Goal: Information Seeking & Learning: Check status

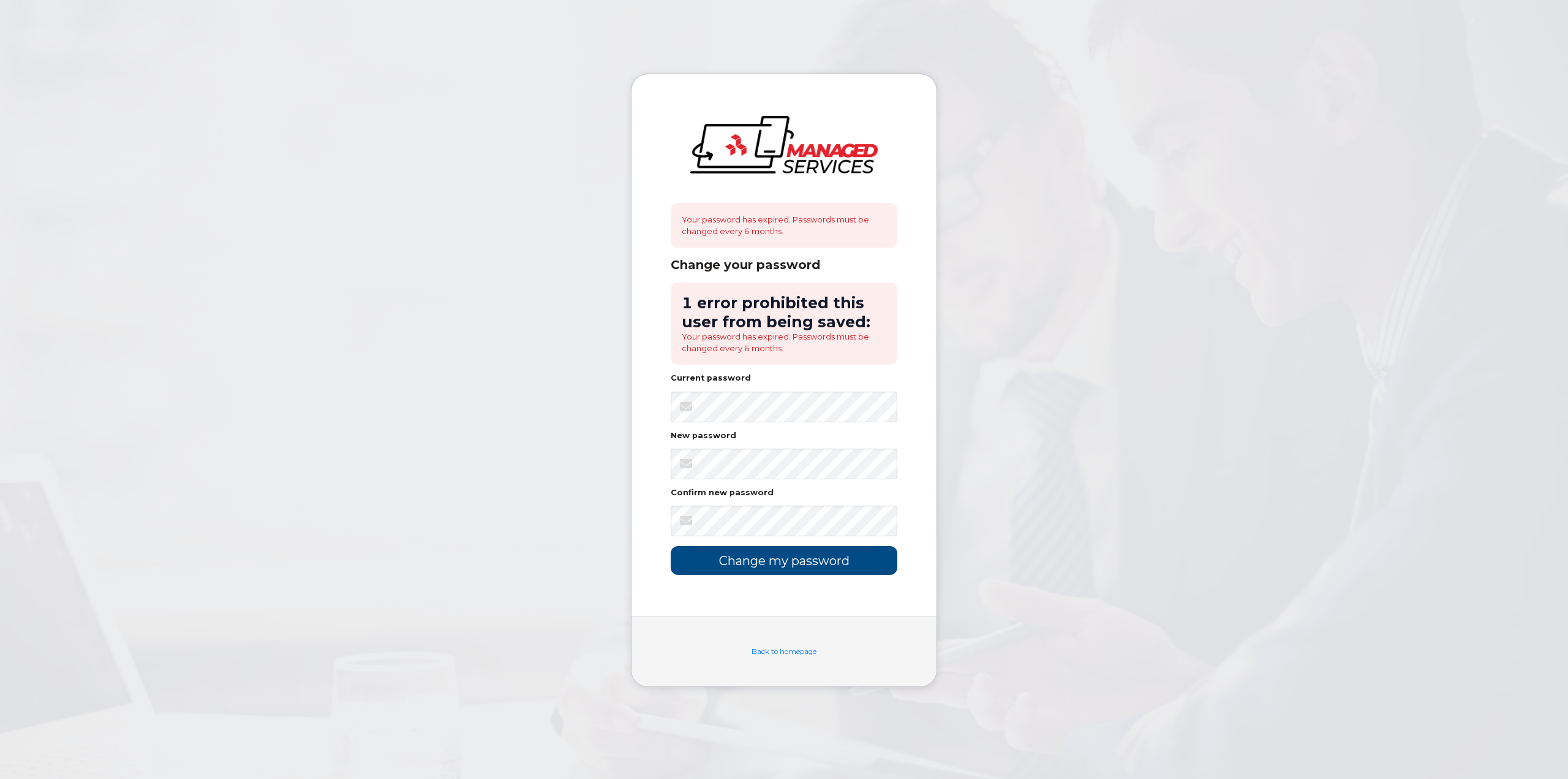
drag, startPoint x: 773, startPoint y: 341, endPoint x: 762, endPoint y: 338, distance: 11.4
click at [651, 462] on div "Your password has expired. Passwords must be changed every 6 months. Change you…" at bounding box center [784, 345] width 305 height 543
click at [760, 566] on input "Change my password" at bounding box center [784, 561] width 226 height 29
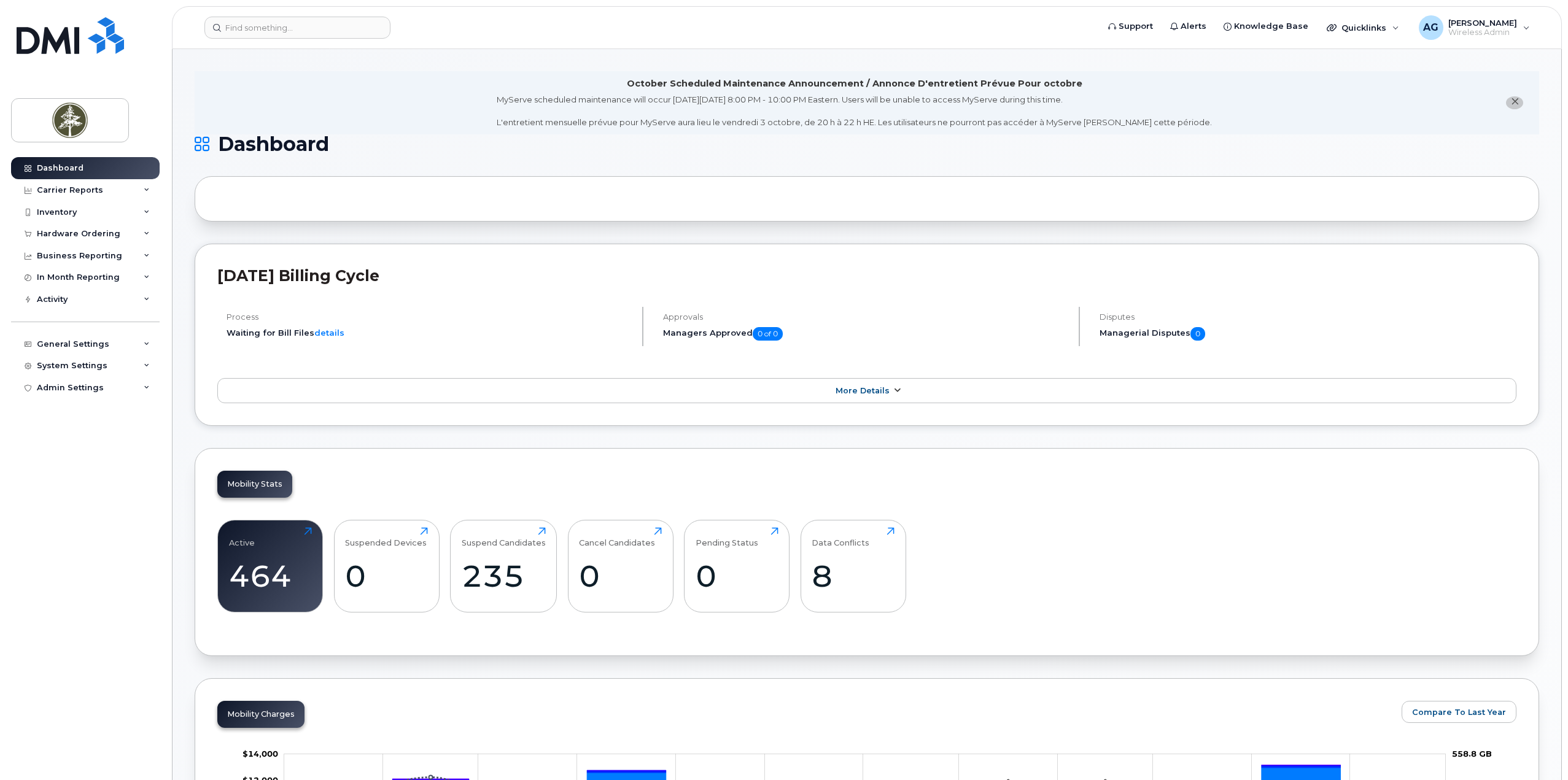
click at [273, 386] on link "More Details" at bounding box center [867, 391] width 1299 height 25
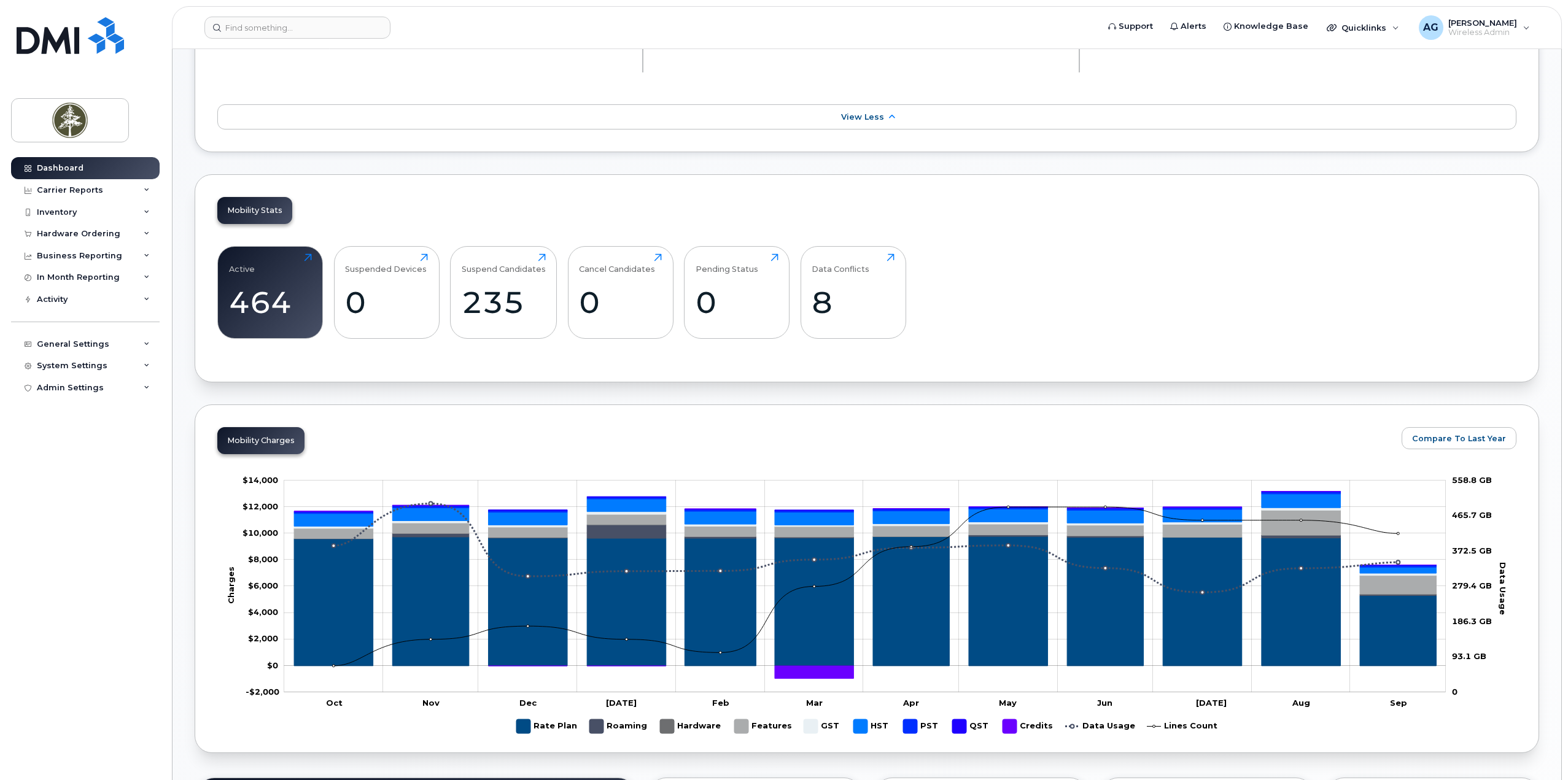
scroll to position [491, 0]
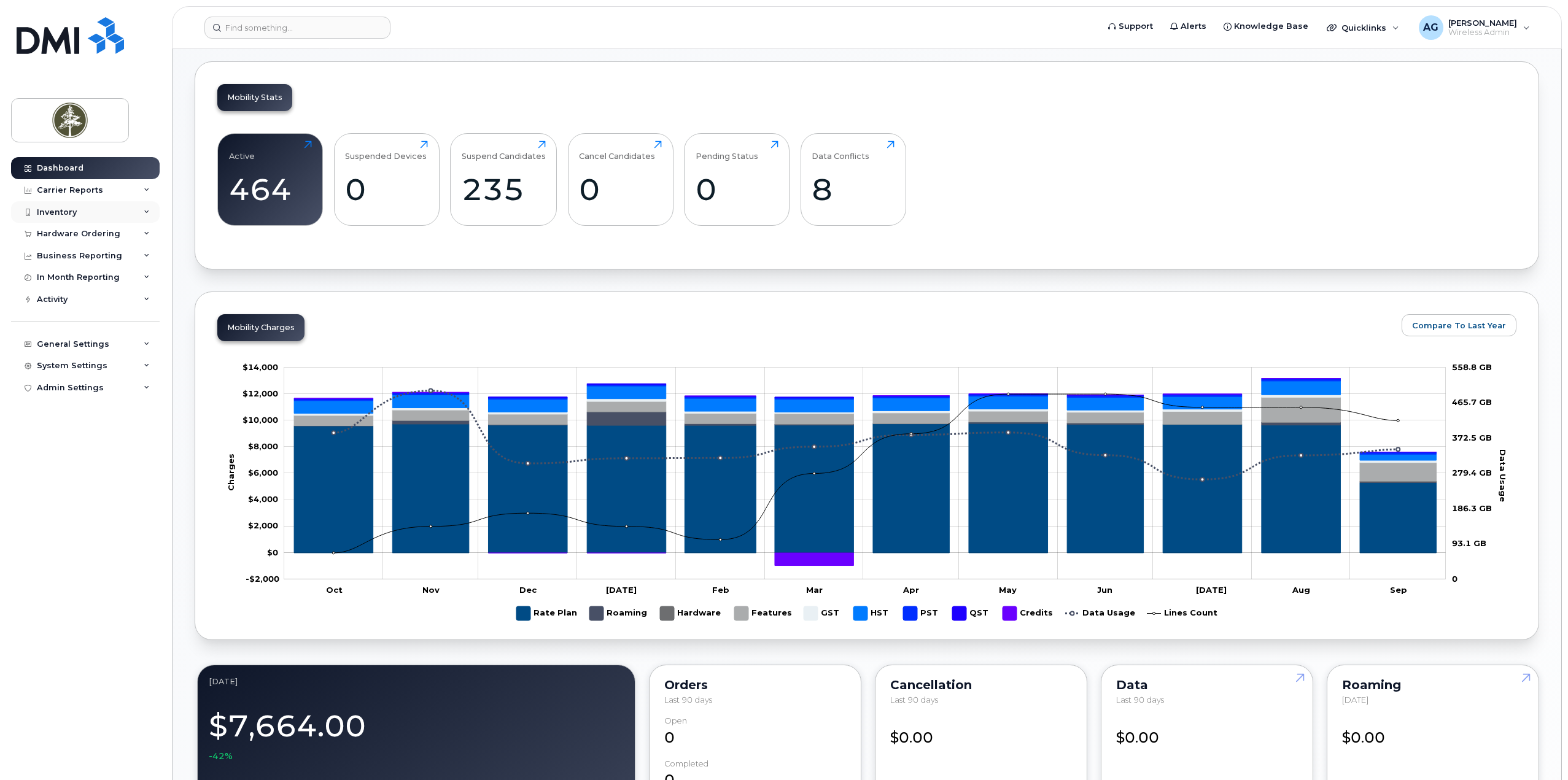
click at [60, 210] on div "Inventory" at bounding box center [57, 212] width 40 height 10
click at [60, 232] on div "Mobility Devices" at bounding box center [77, 234] width 69 height 11
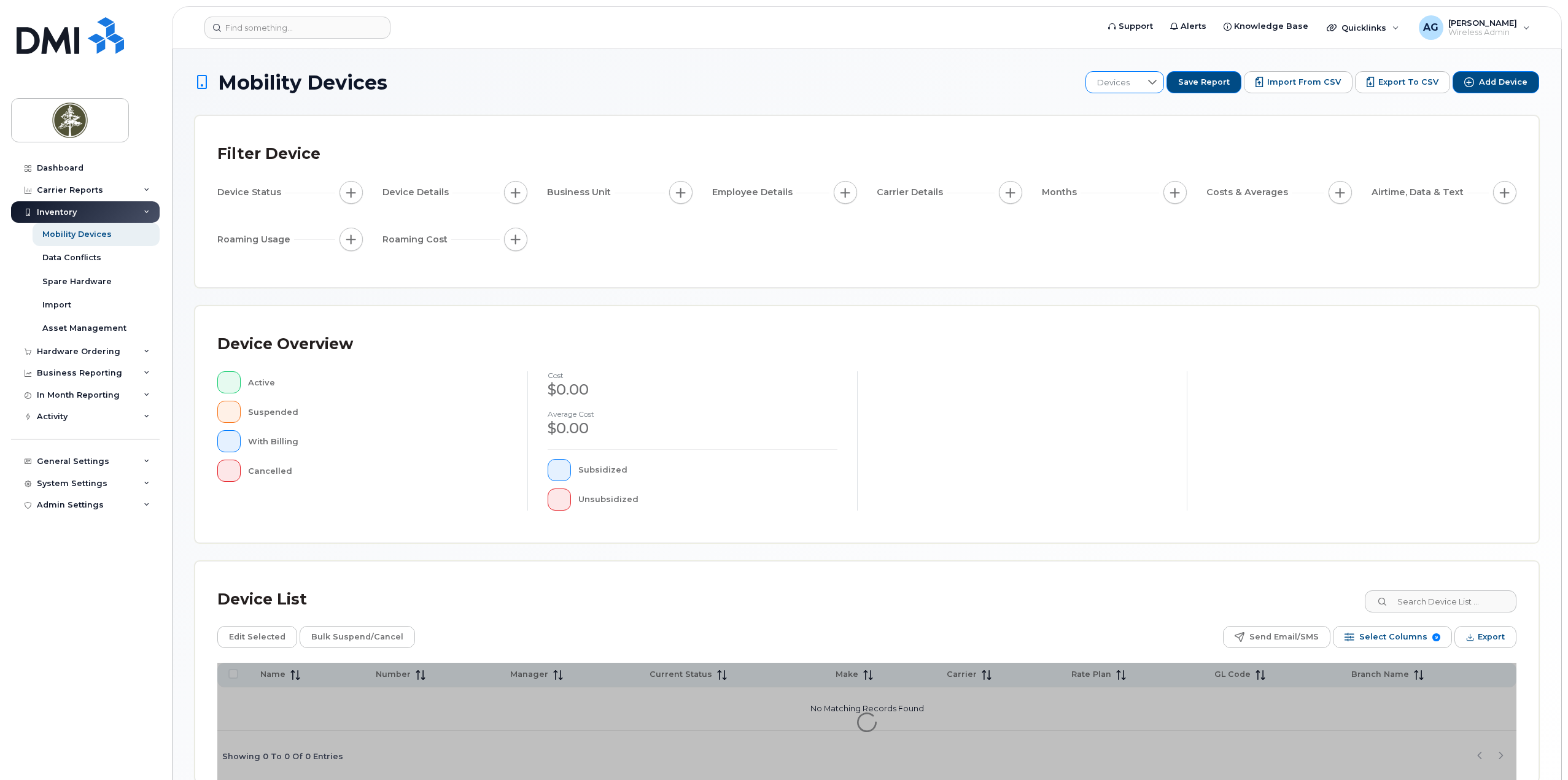
click at [1133, 84] on span "Devices" at bounding box center [1113, 83] width 54 height 22
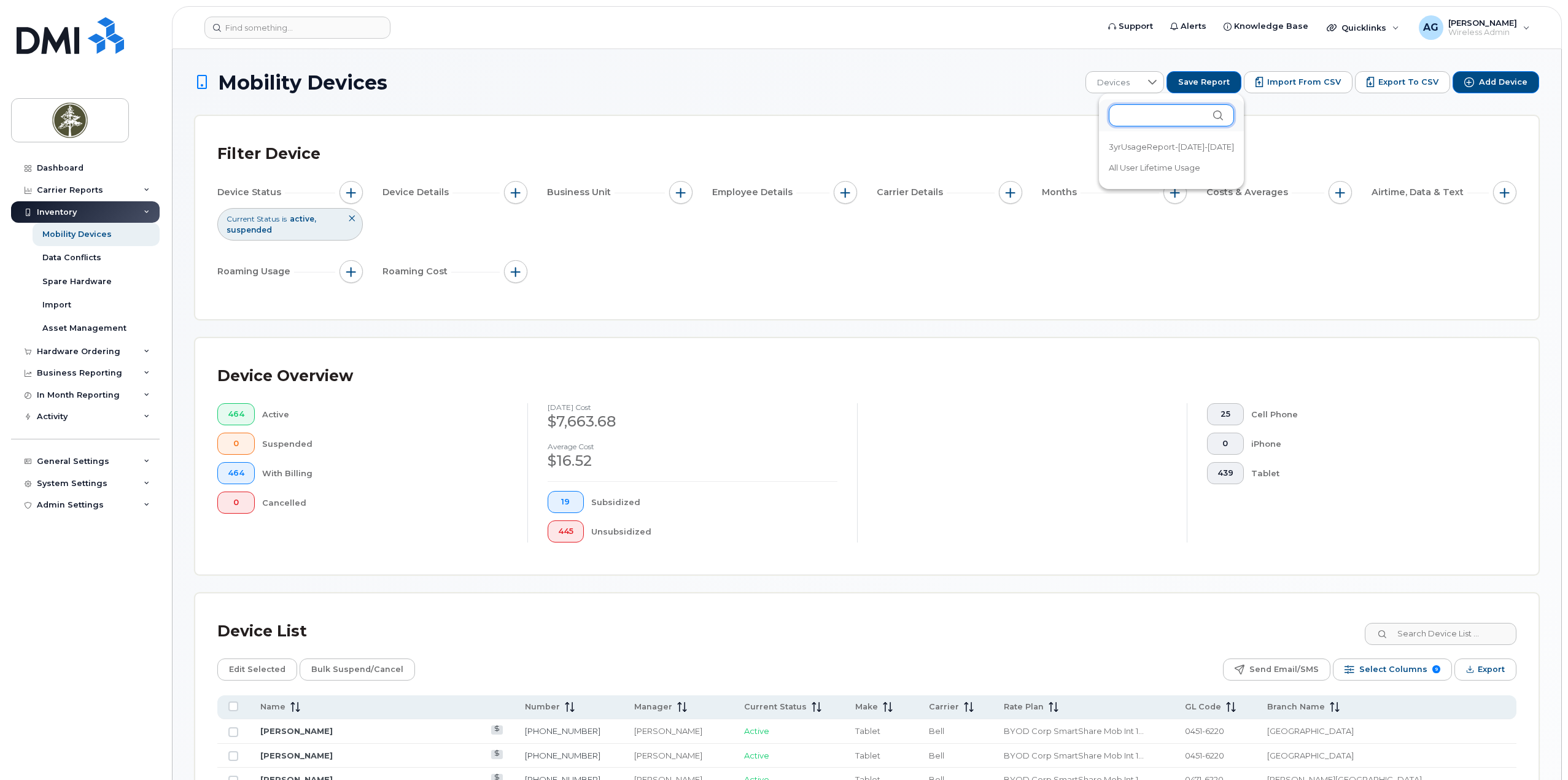
click at [1140, 121] on input "text" at bounding box center [1171, 115] width 125 height 22
click at [1144, 121] on input "tb-2" at bounding box center [1169, 115] width 120 height 22
type input "tb-2284"
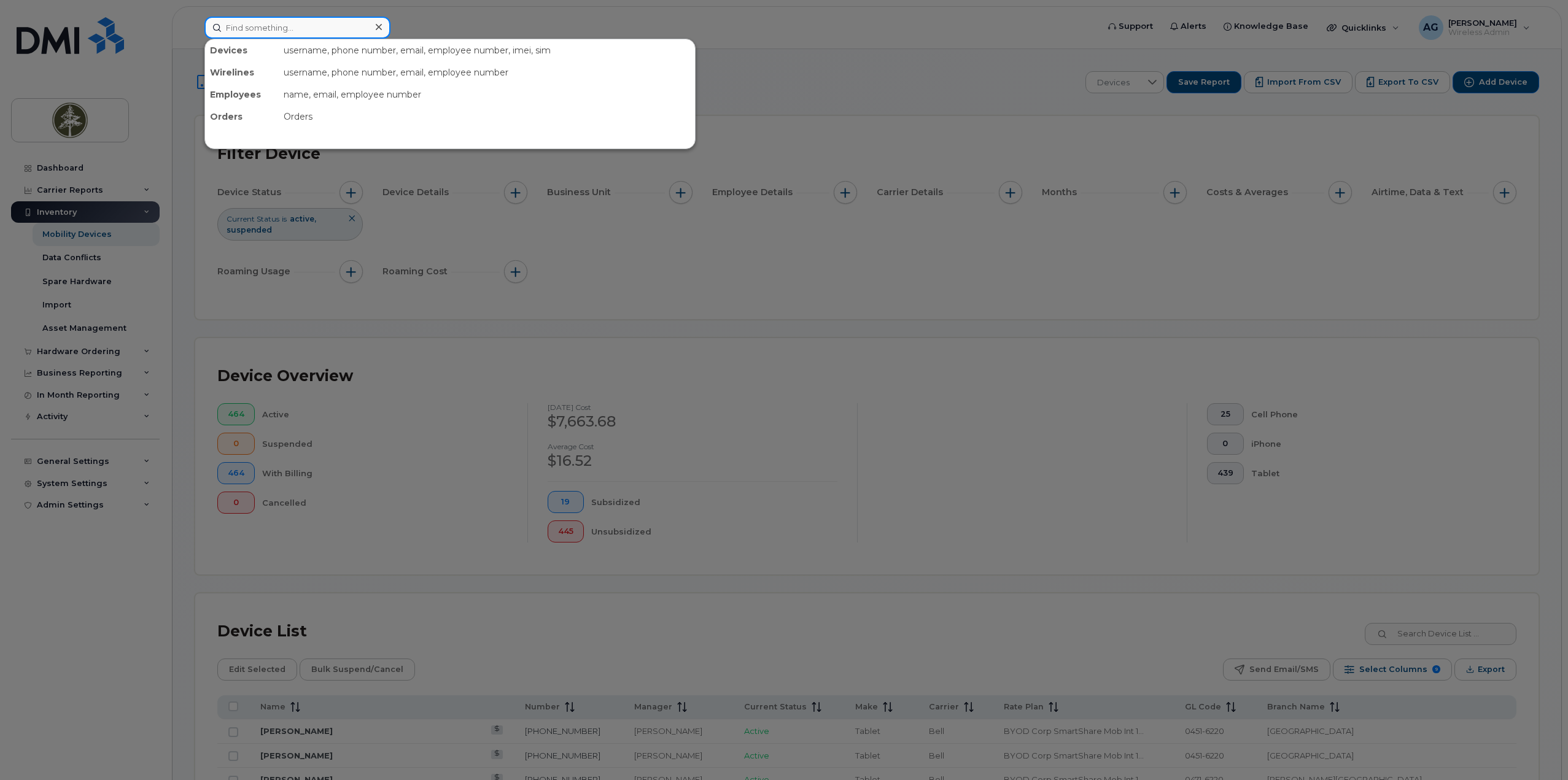
click at [253, 32] on input at bounding box center [297, 27] width 186 height 22
type input "tb-2284"
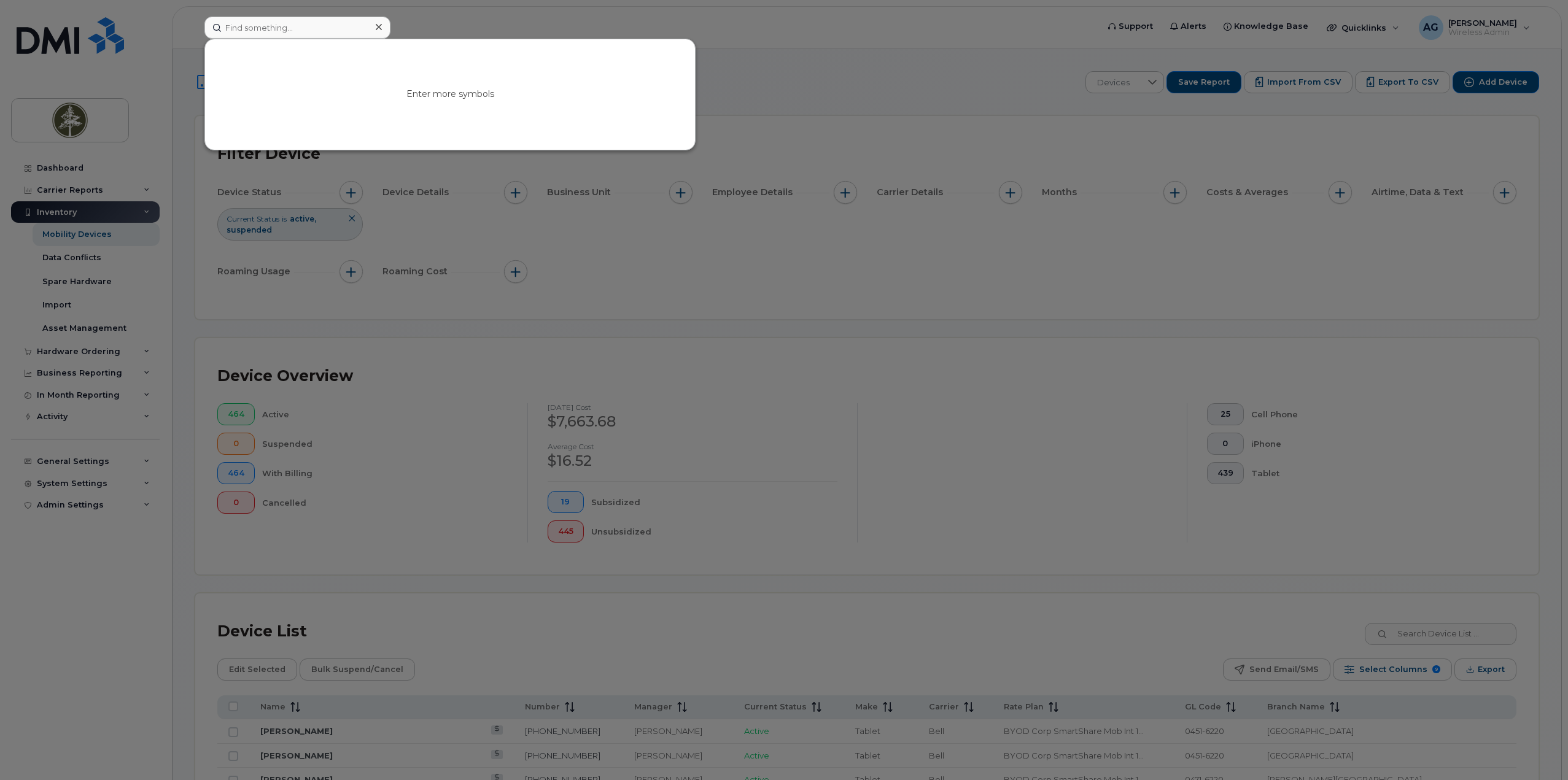
click at [478, 27] on div at bounding box center [784, 390] width 1568 height 780
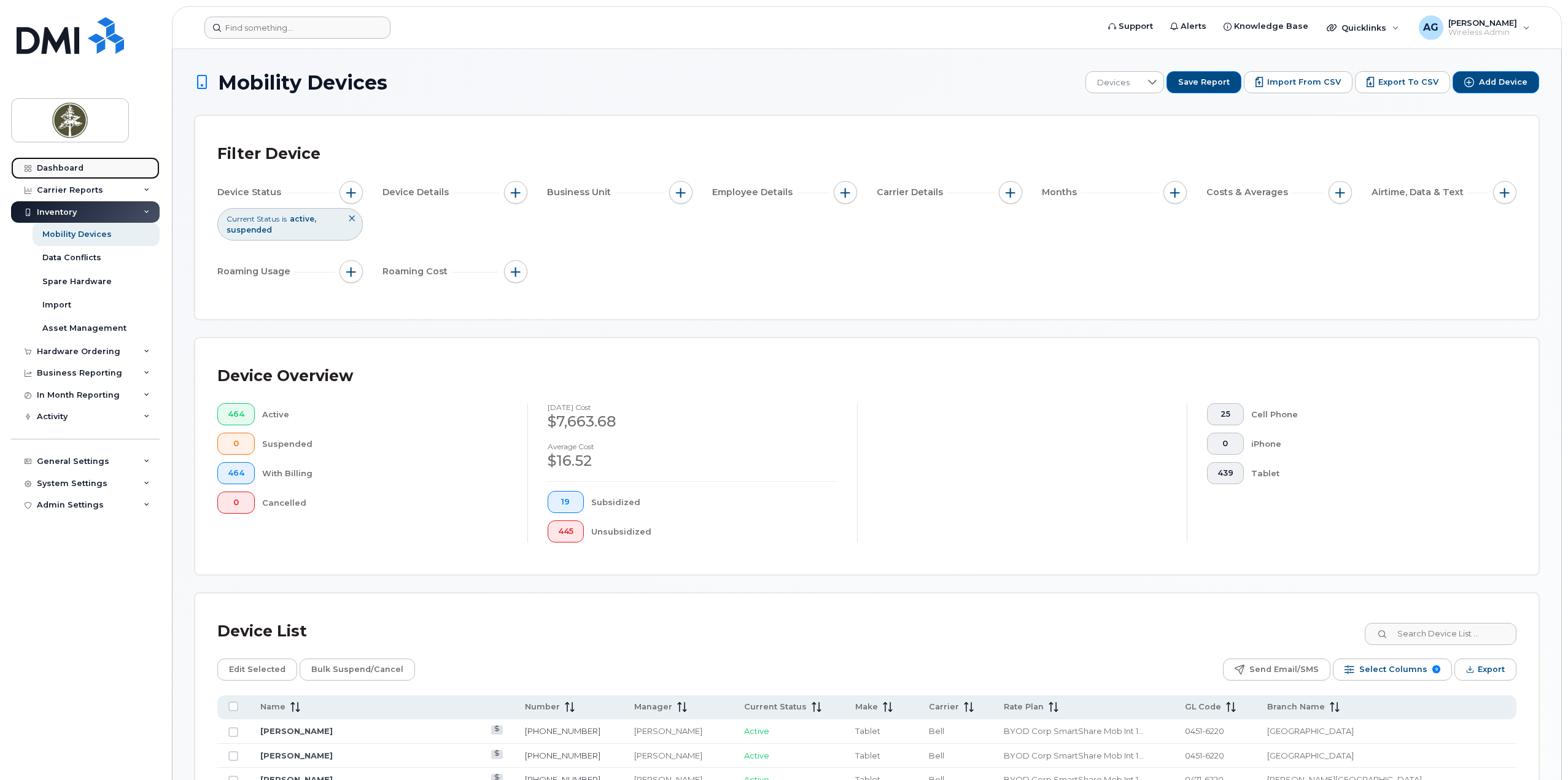
click at [54, 161] on link "Dashboard" at bounding box center [85, 168] width 149 height 22
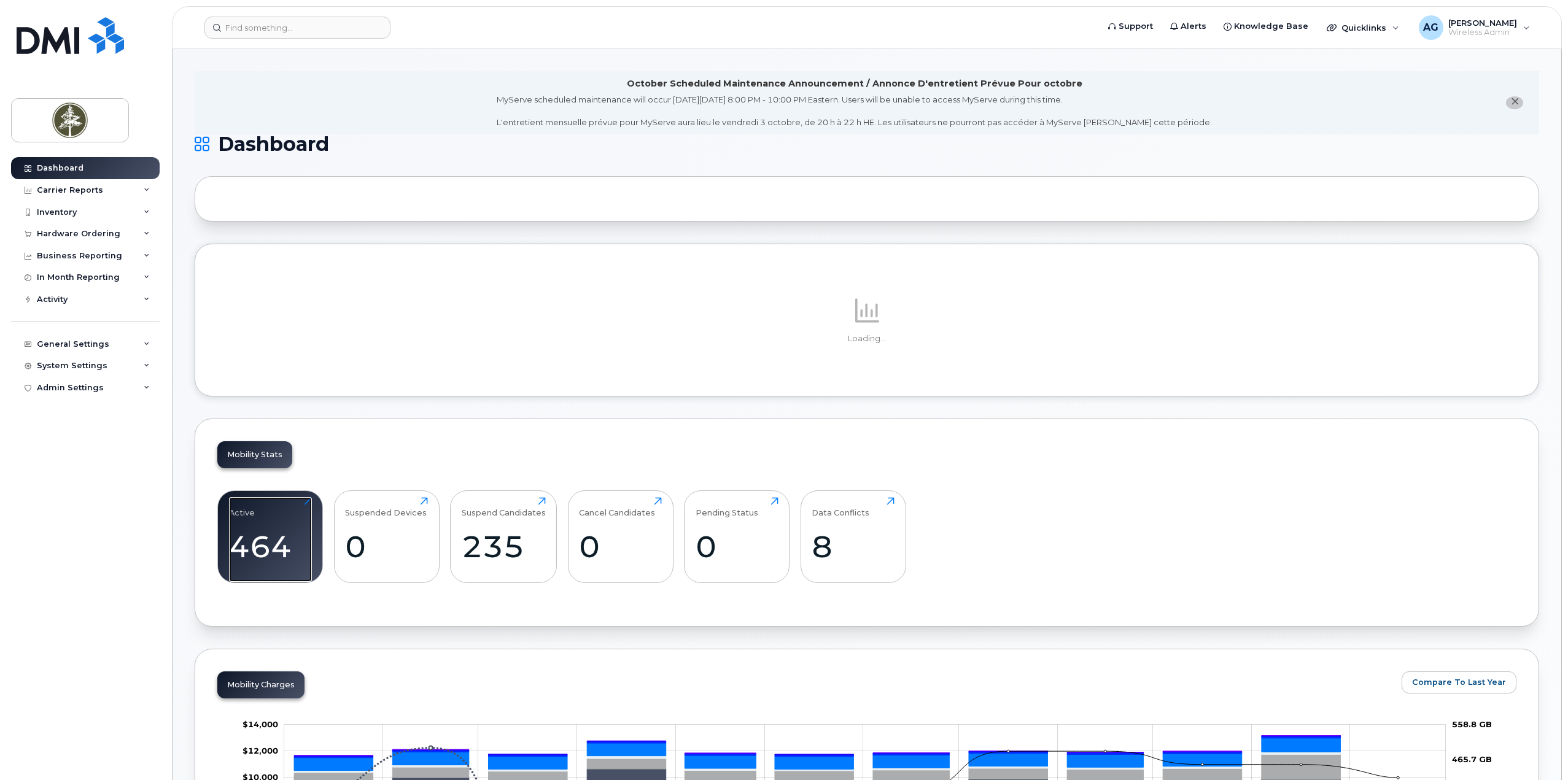
click at [274, 523] on div "Active 464 Click to view more" at bounding box center [270, 537] width 105 height 93
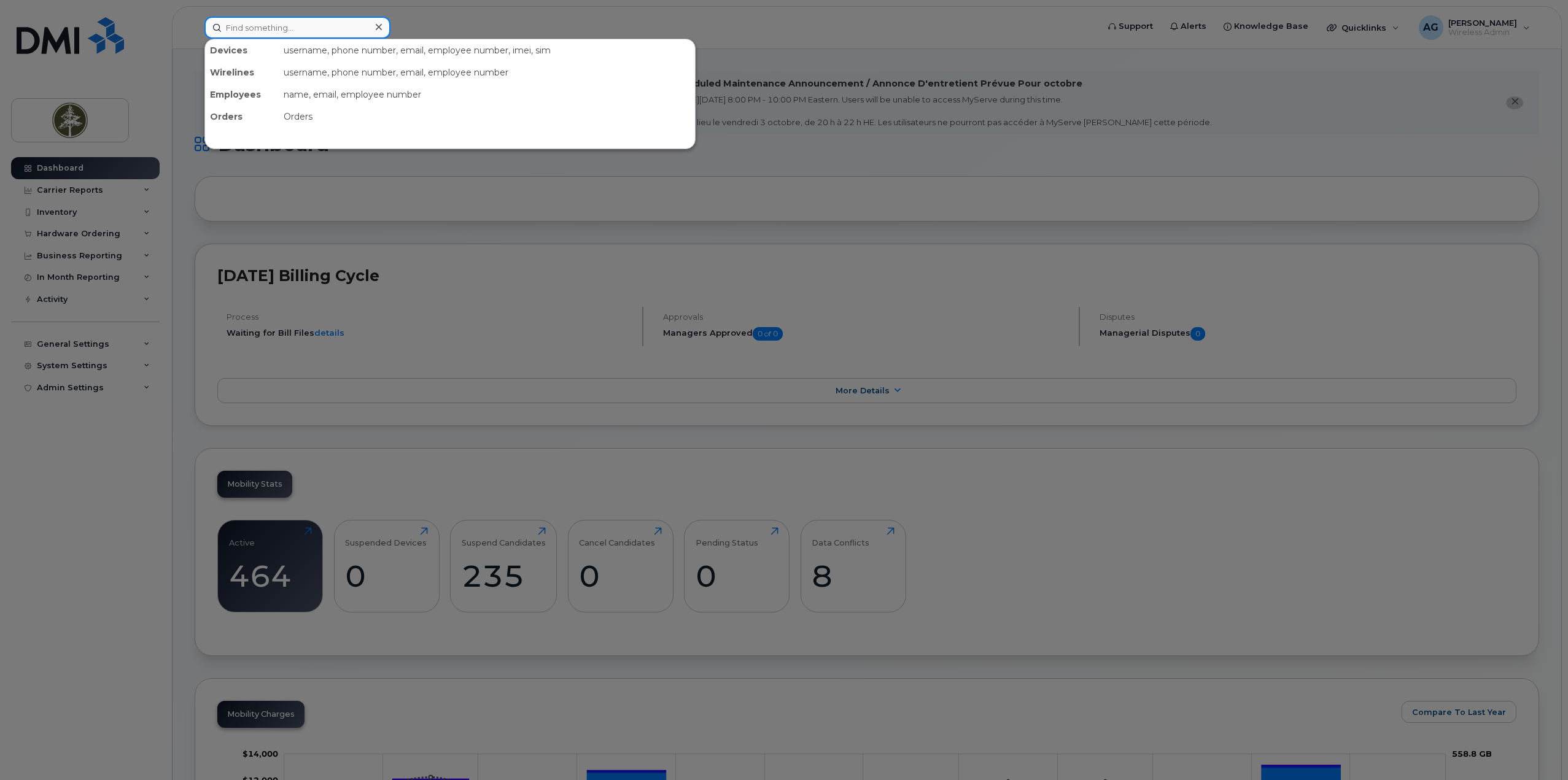
click at [261, 26] on input at bounding box center [297, 27] width 186 height 22
click at [261, 26] on input "gfry" at bounding box center [297, 27] width 186 height 22
type input "fry"
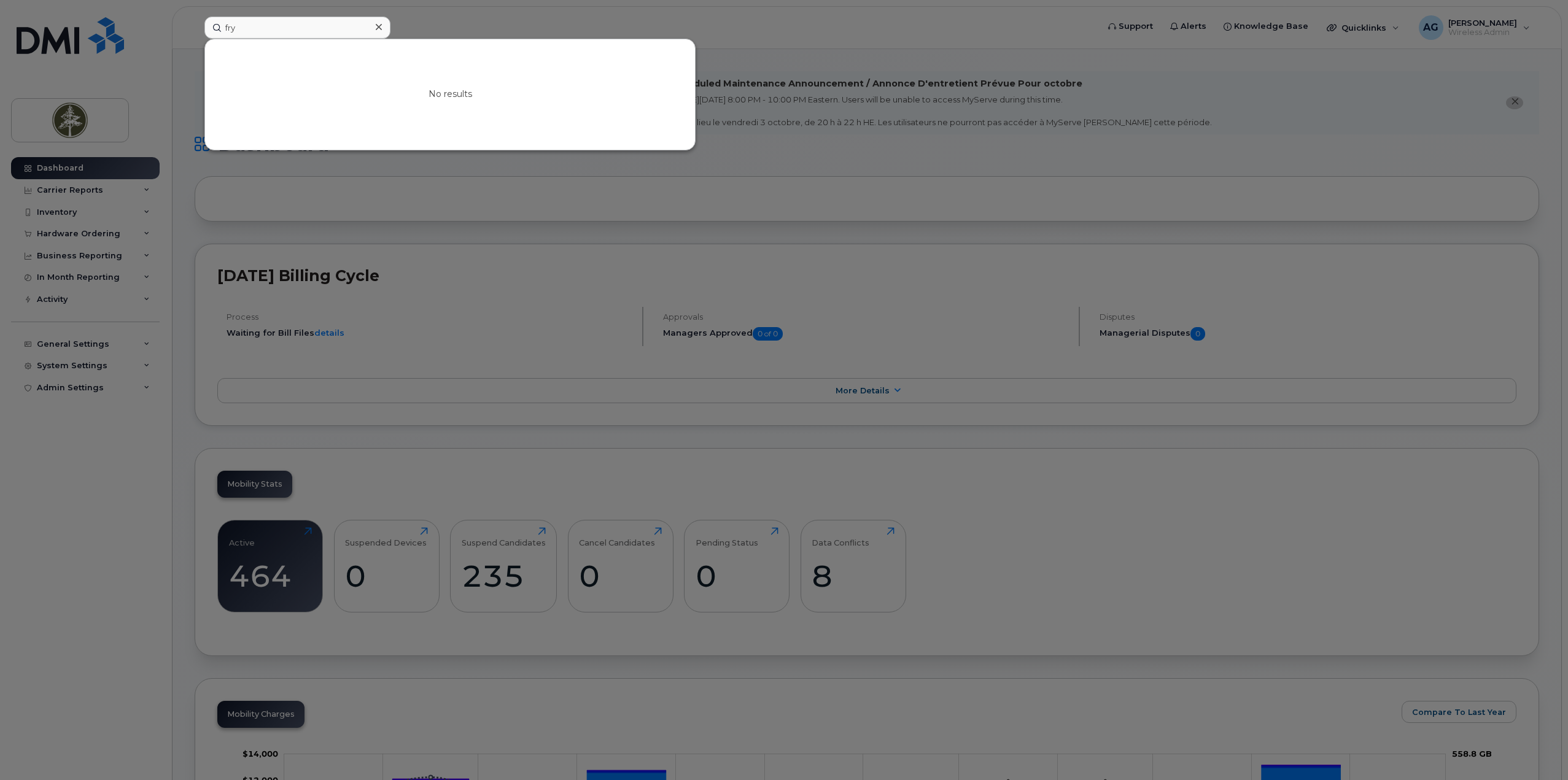
click at [388, 258] on div at bounding box center [784, 390] width 1568 height 780
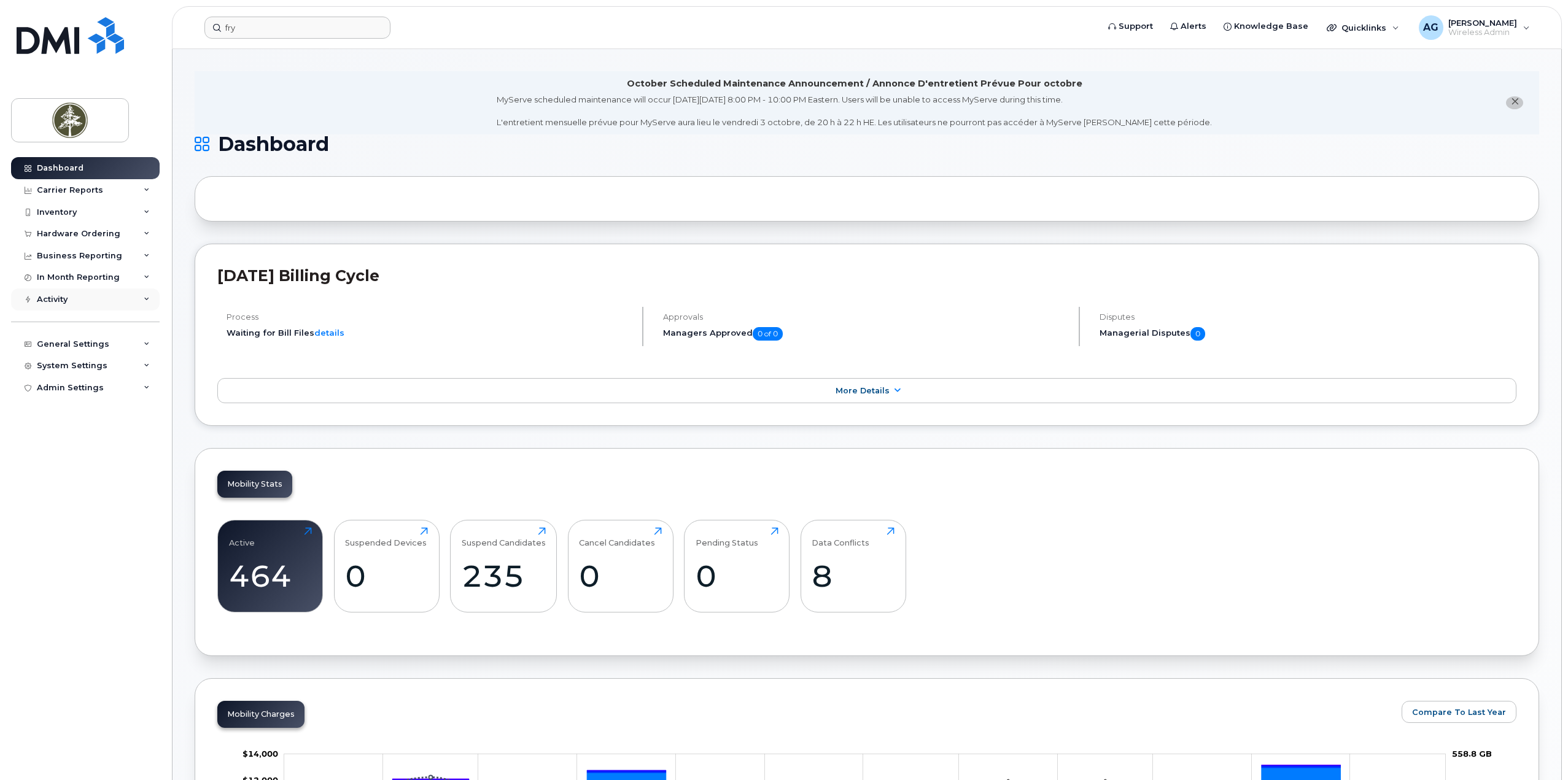
click at [64, 301] on div "Activity" at bounding box center [53, 299] width 31 height 10
click at [63, 301] on div "Activity" at bounding box center [53, 299] width 31 height 10
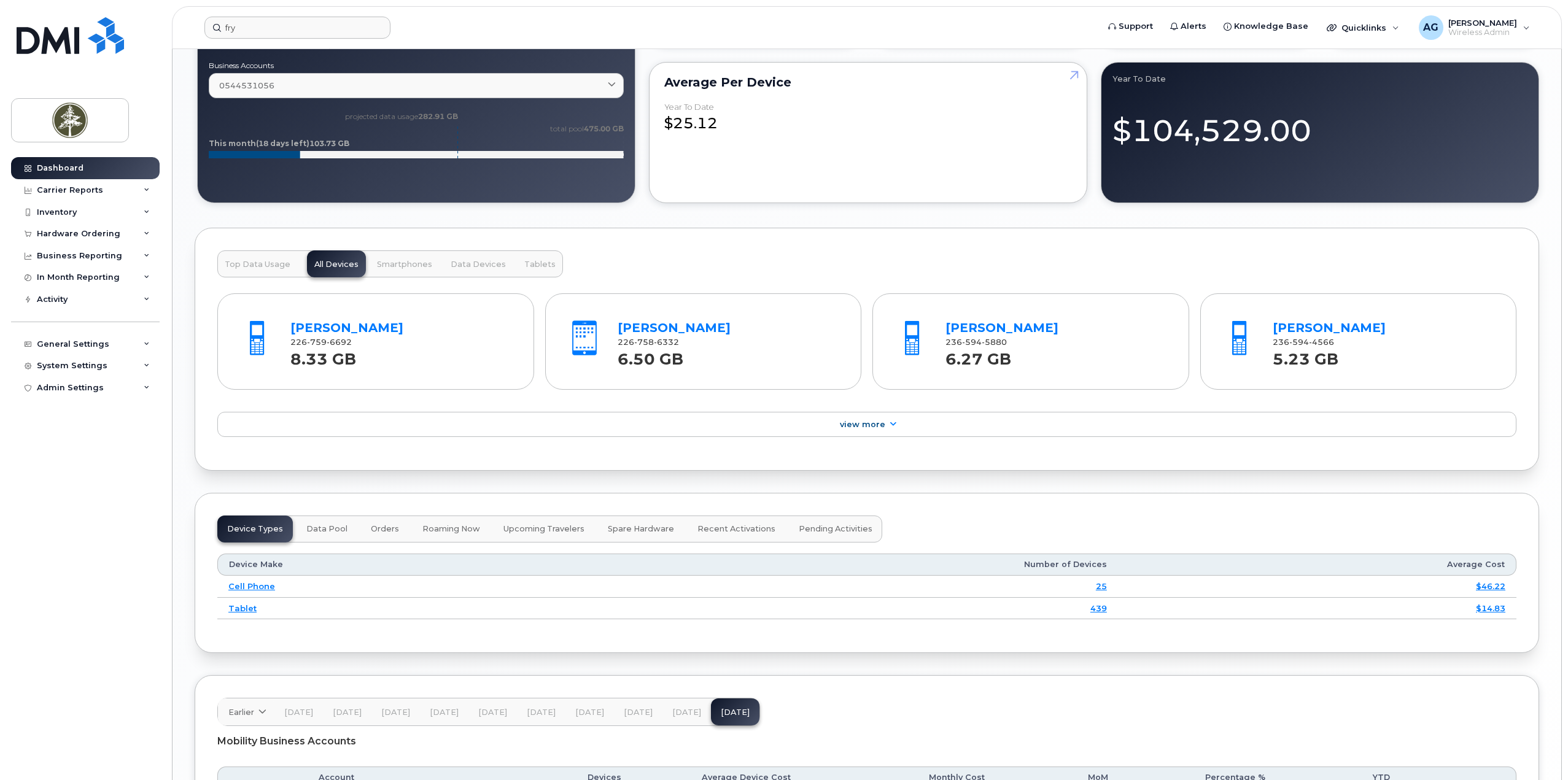
scroll to position [1131, 0]
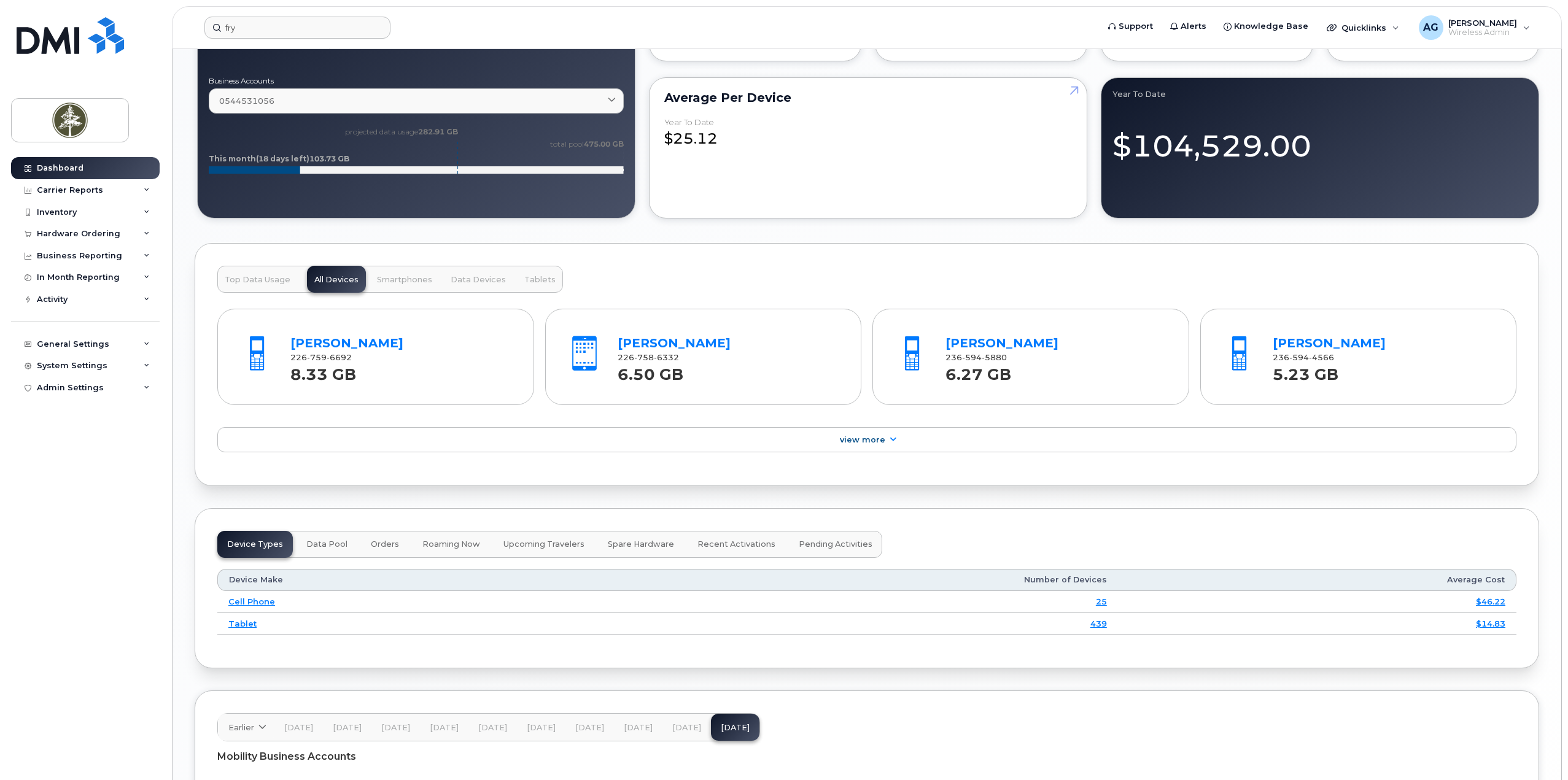
click at [488, 279] on span "Data Devices" at bounding box center [478, 279] width 55 height 10
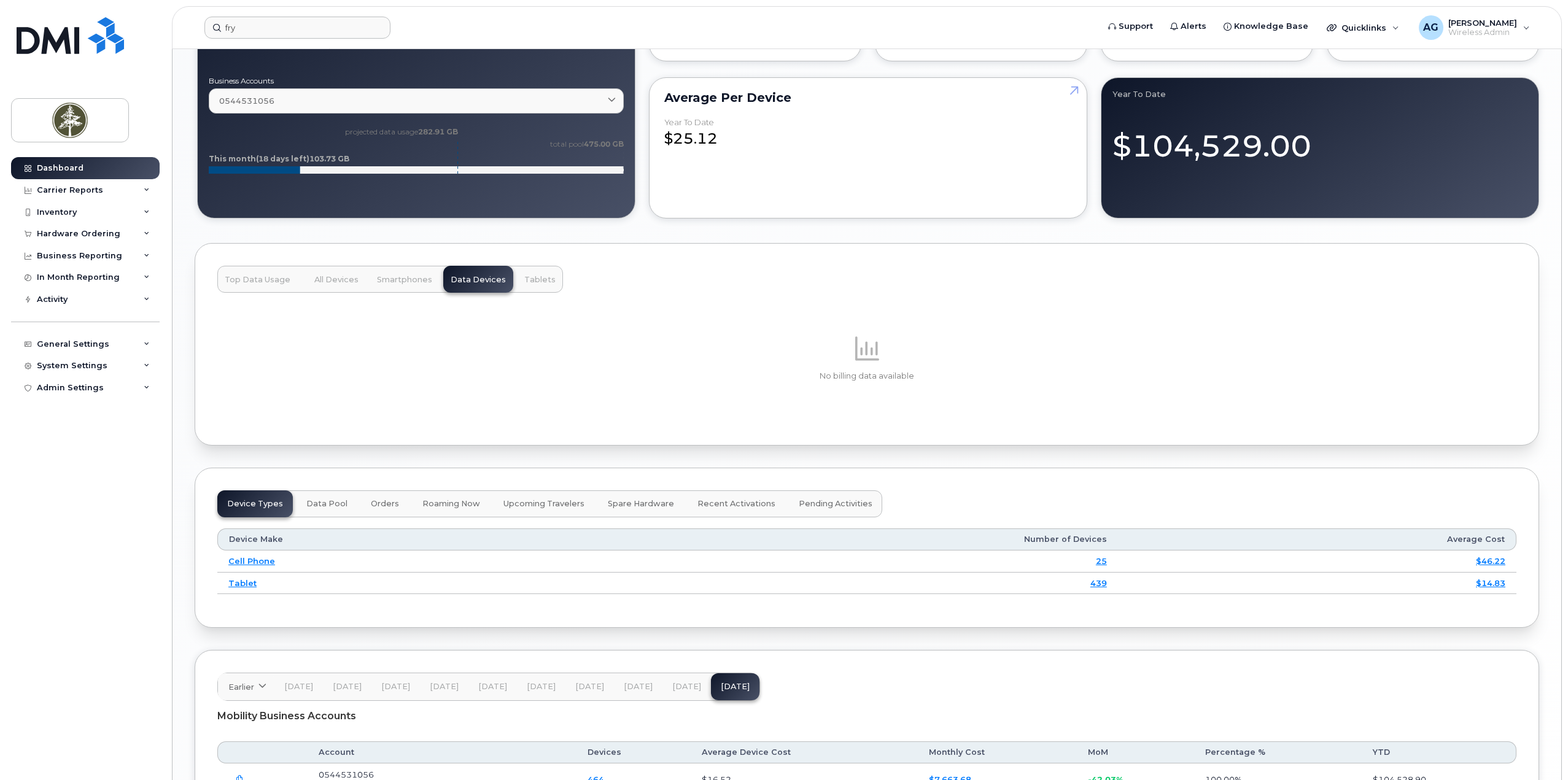
click at [387, 281] on span "Smartphones" at bounding box center [404, 279] width 55 height 10
click at [247, 284] on span "Top Data Usage" at bounding box center [258, 279] width 65 height 10
click at [335, 279] on span "All Devices" at bounding box center [336, 279] width 44 height 10
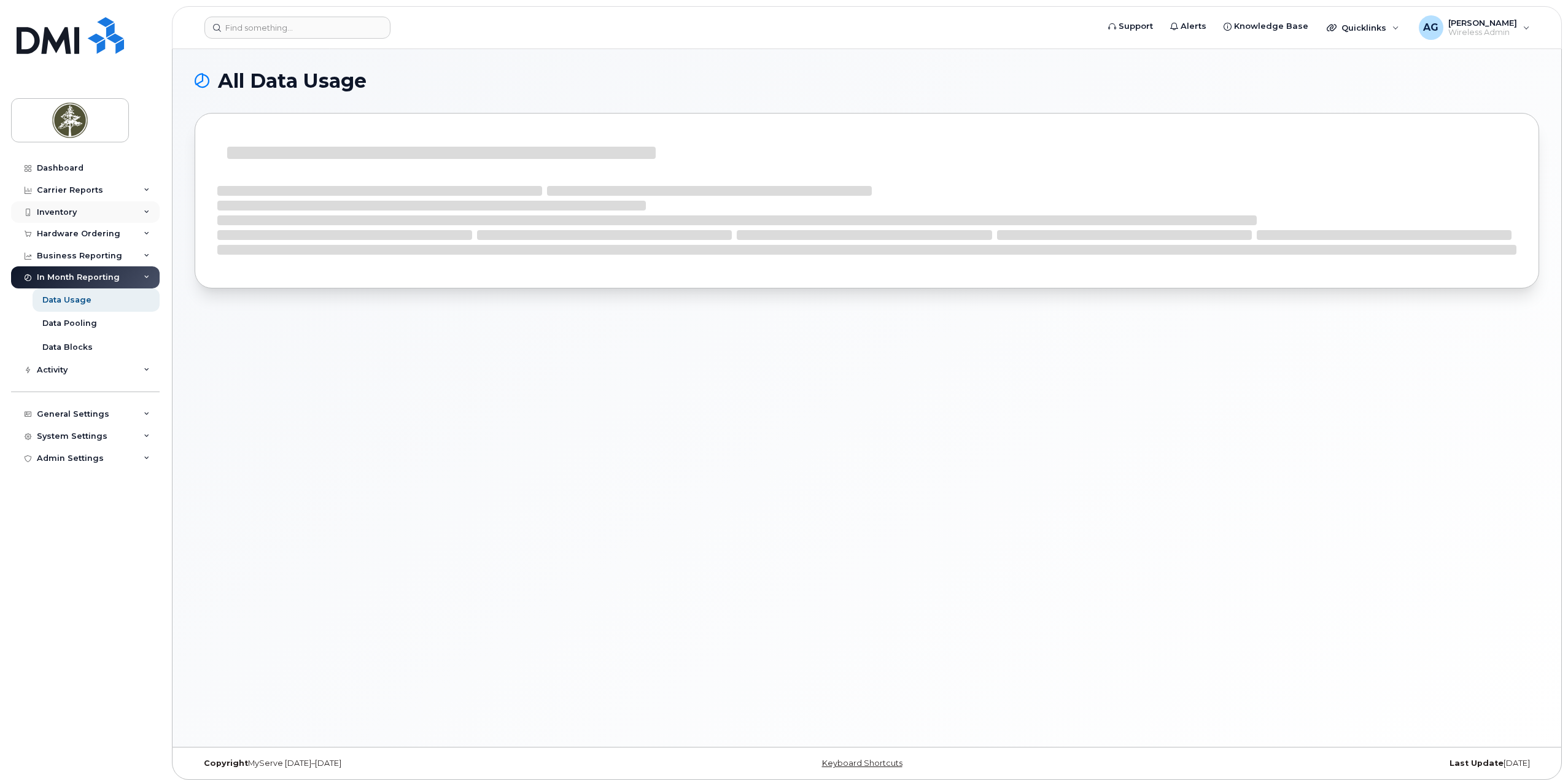
click at [62, 218] on div "Inventory" at bounding box center [85, 212] width 149 height 22
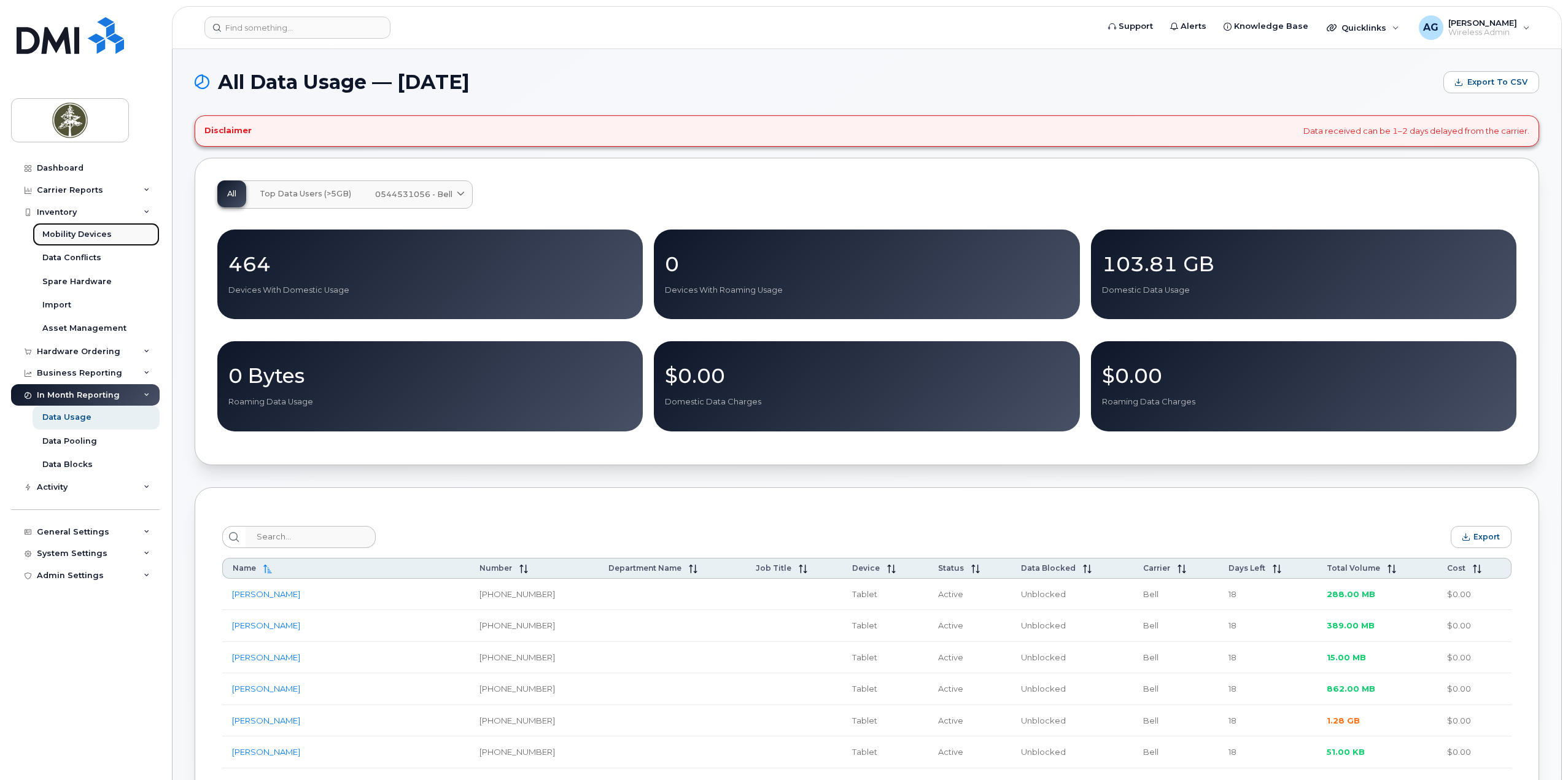
click at [66, 235] on div "Mobility Devices" at bounding box center [77, 234] width 69 height 11
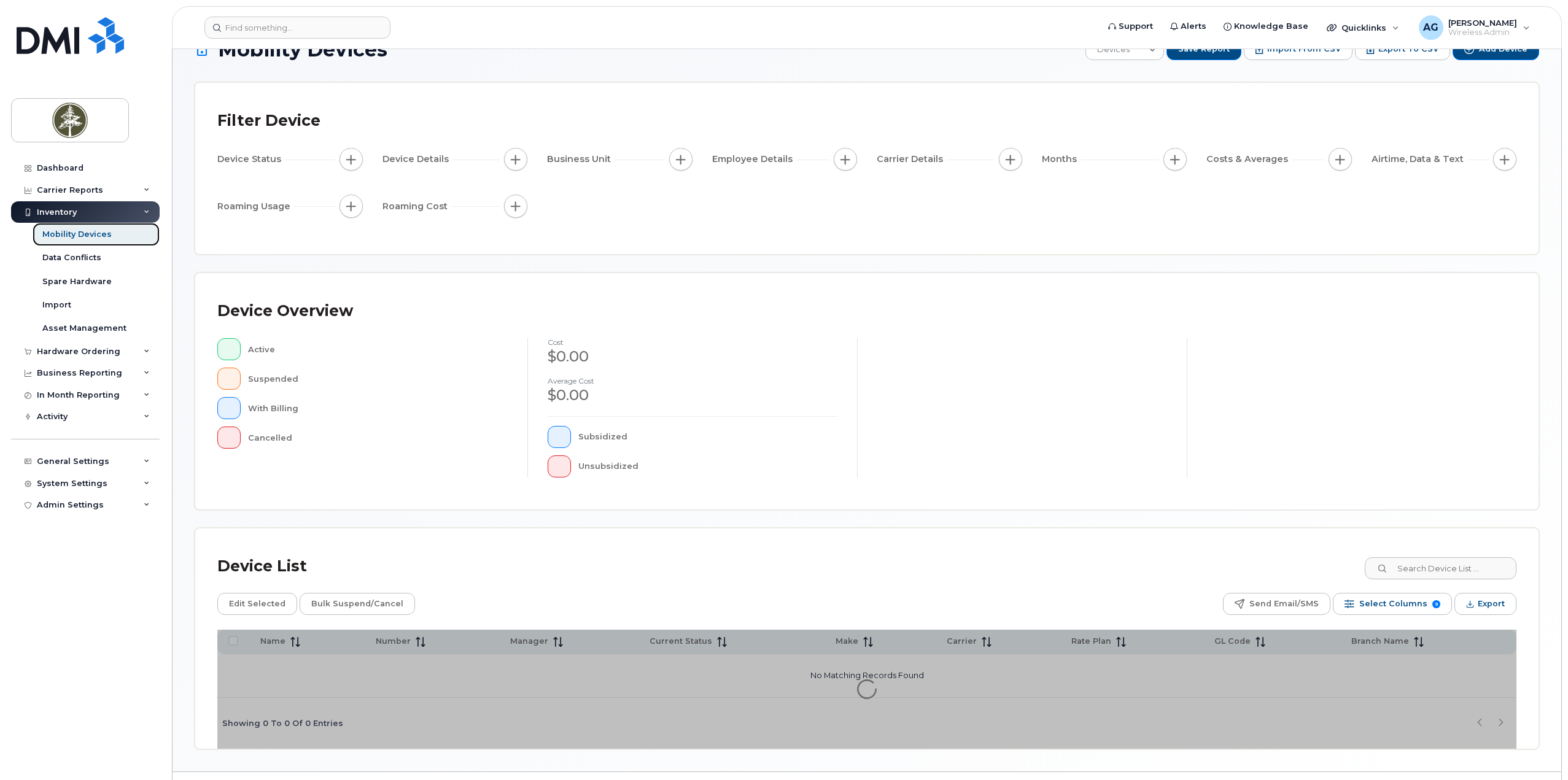
scroll to position [63, 0]
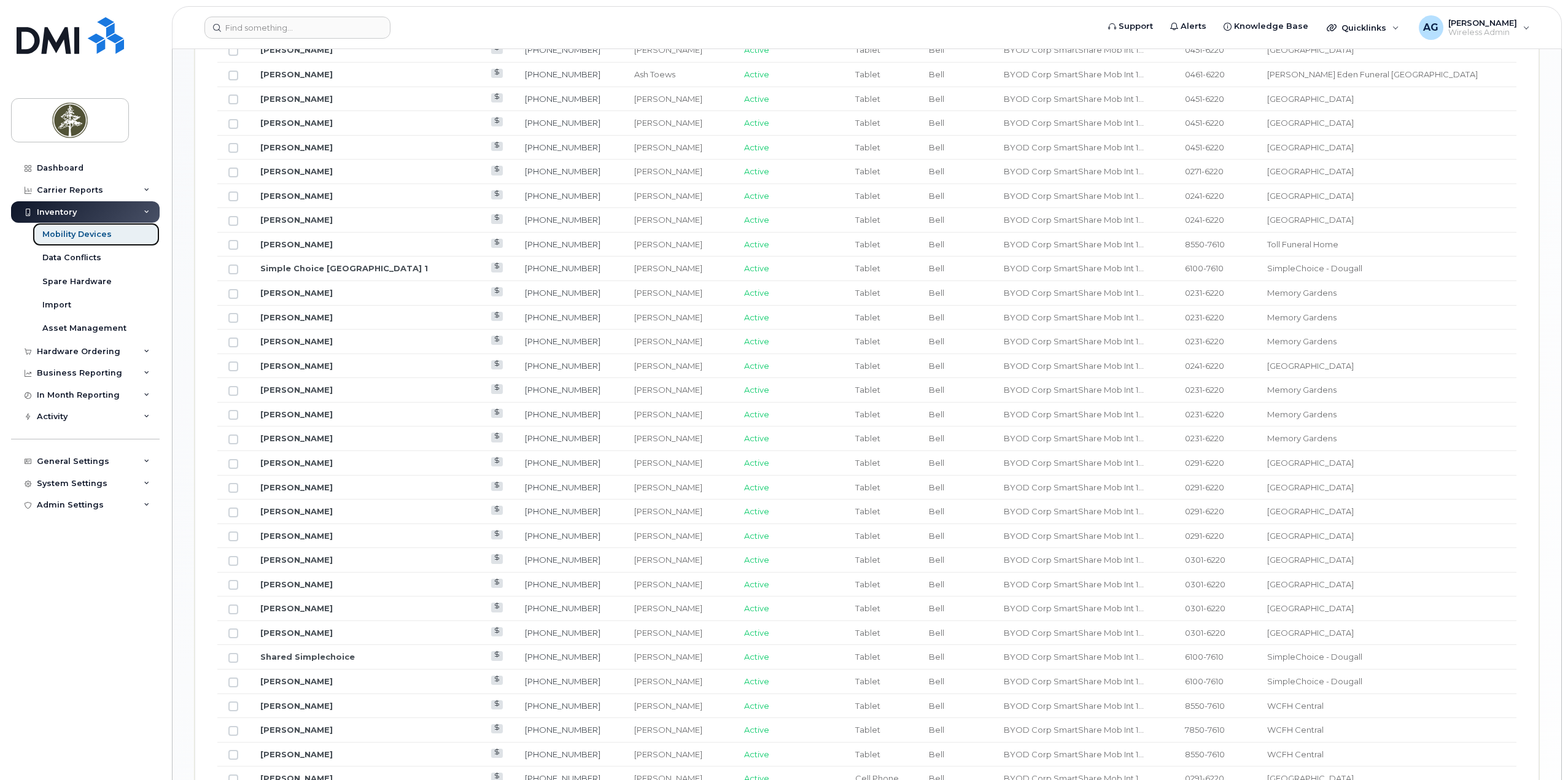
scroll to position [407, 0]
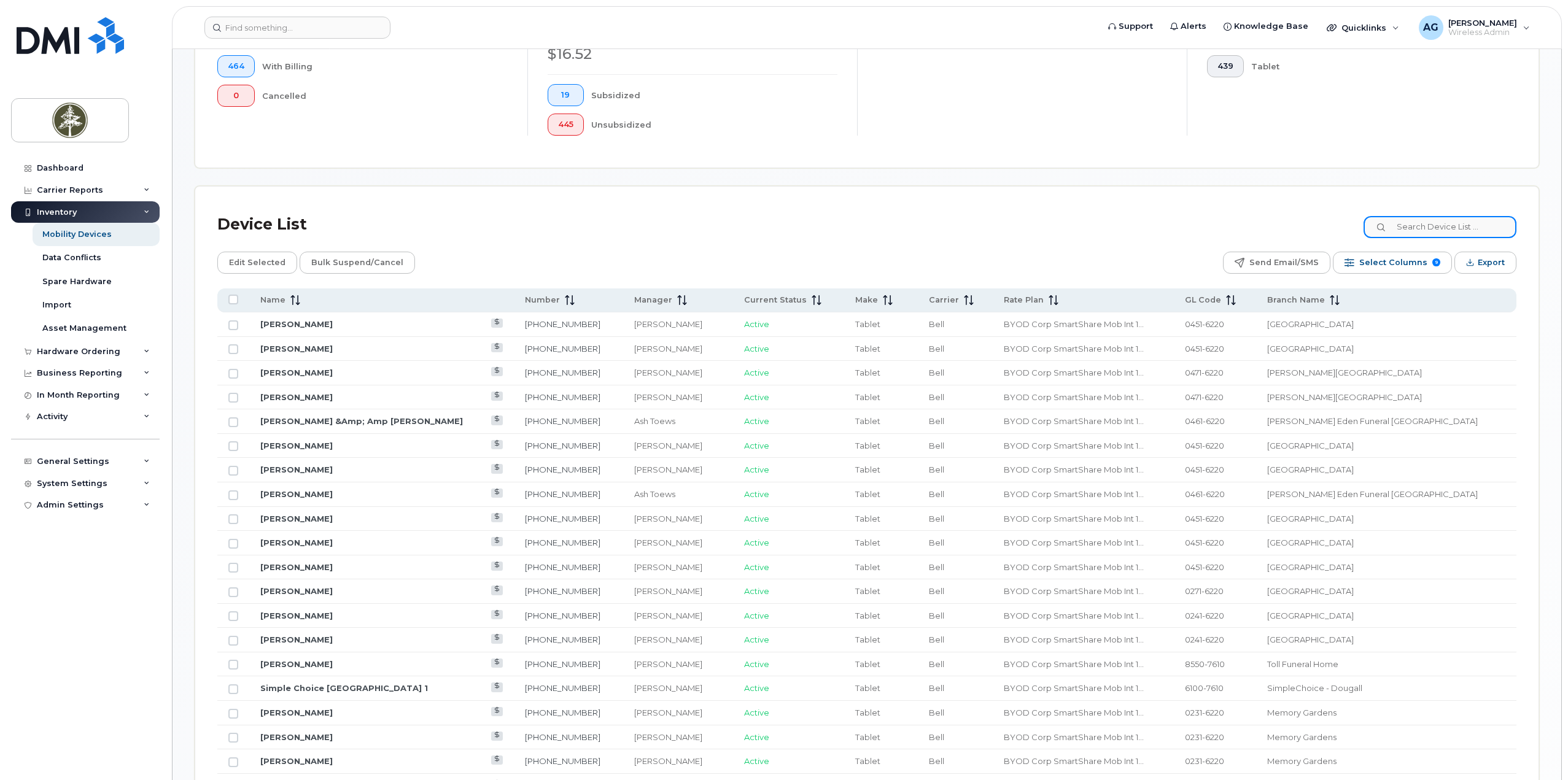
click at [1454, 223] on input at bounding box center [1440, 227] width 152 height 22
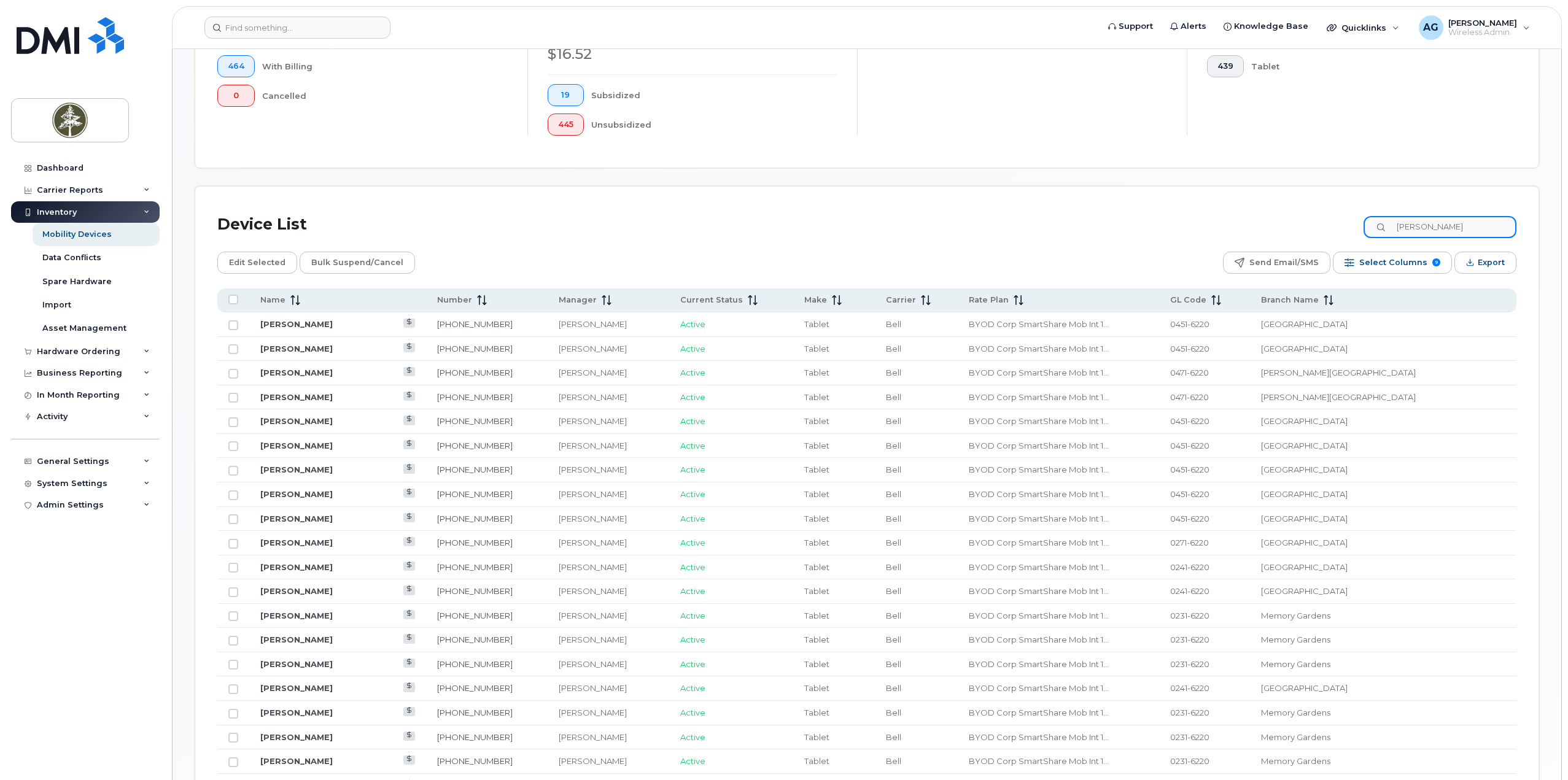
scroll to position [96, 0]
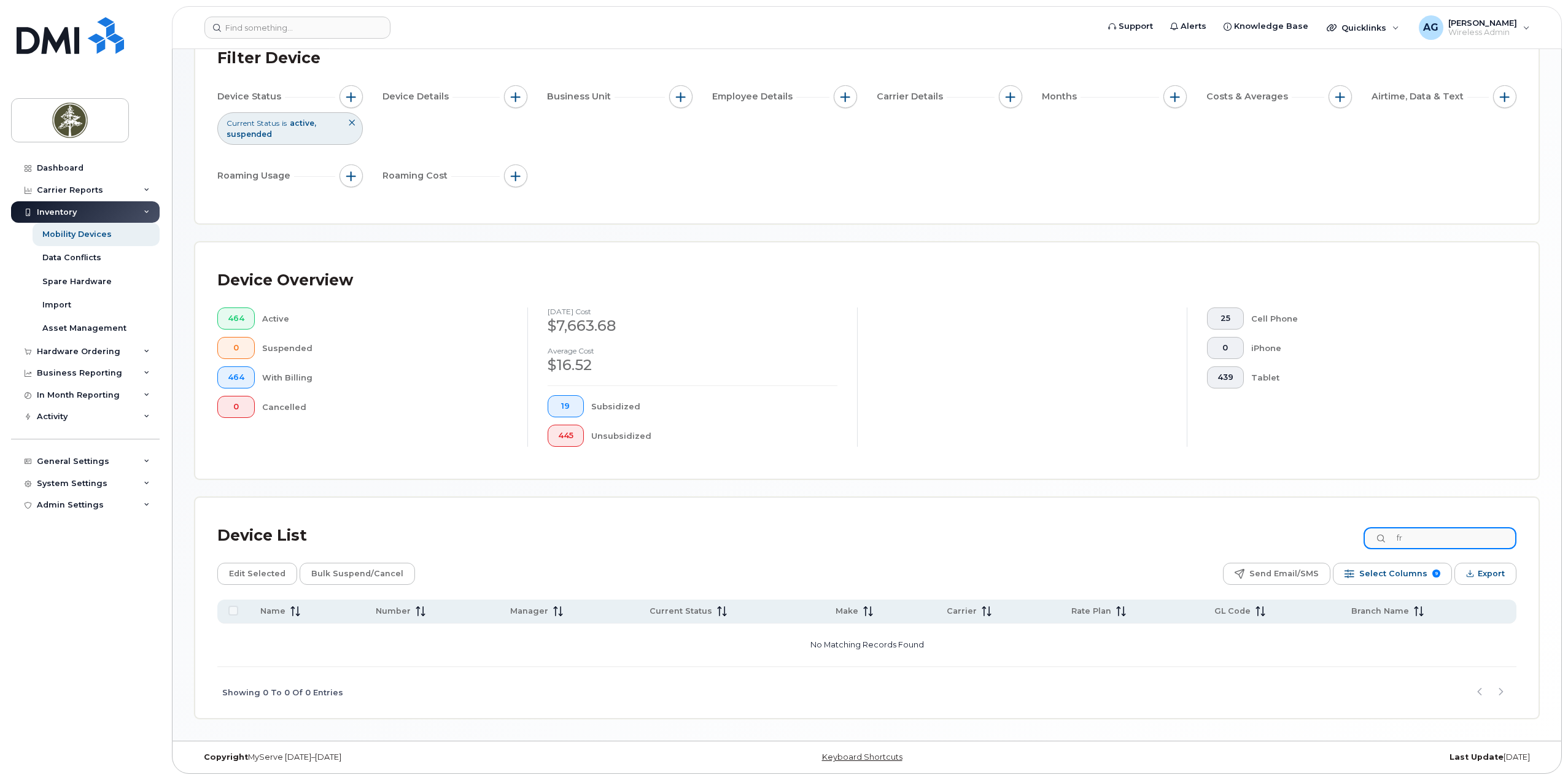
type input "f"
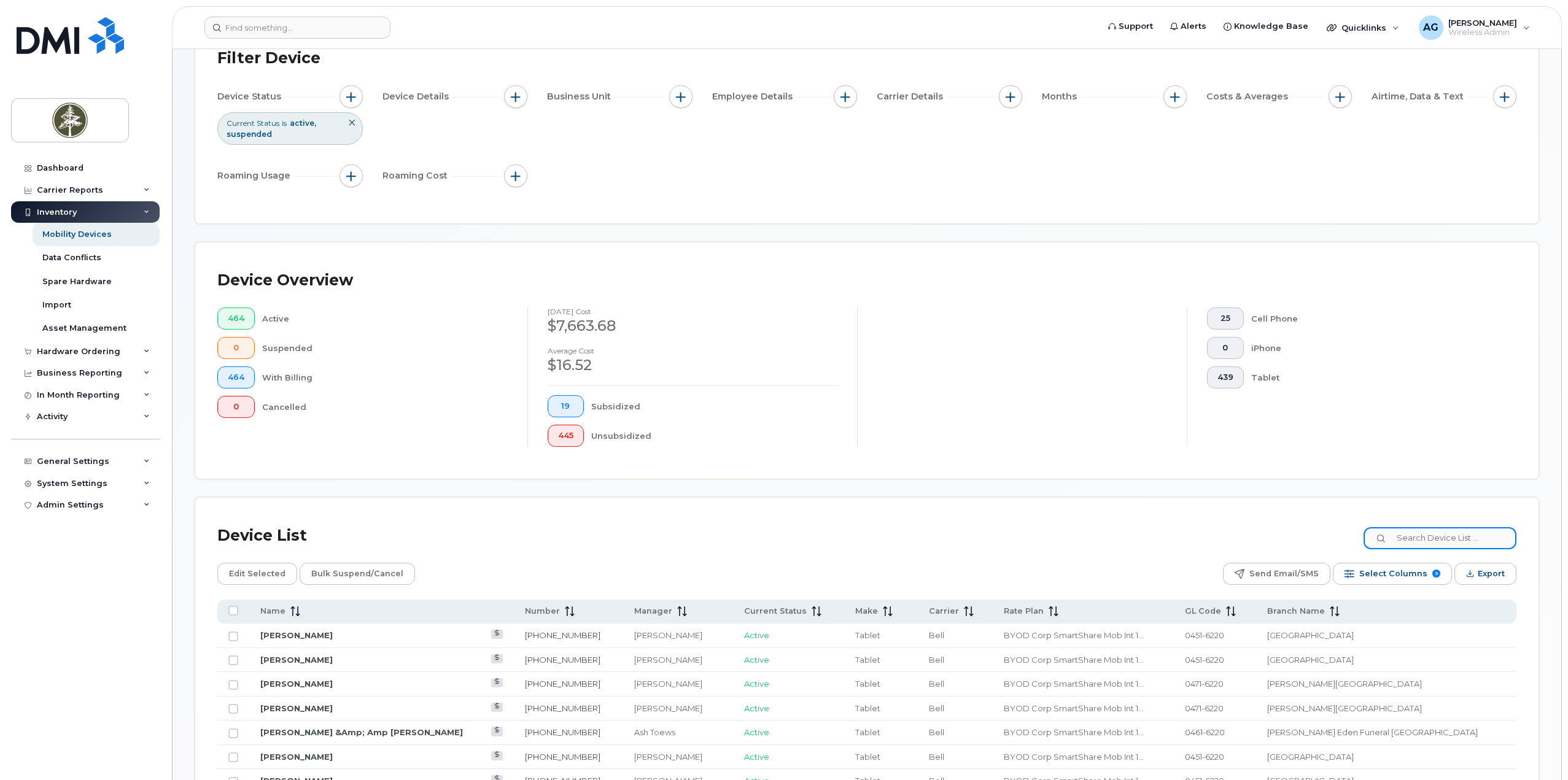
scroll to position [407, 0]
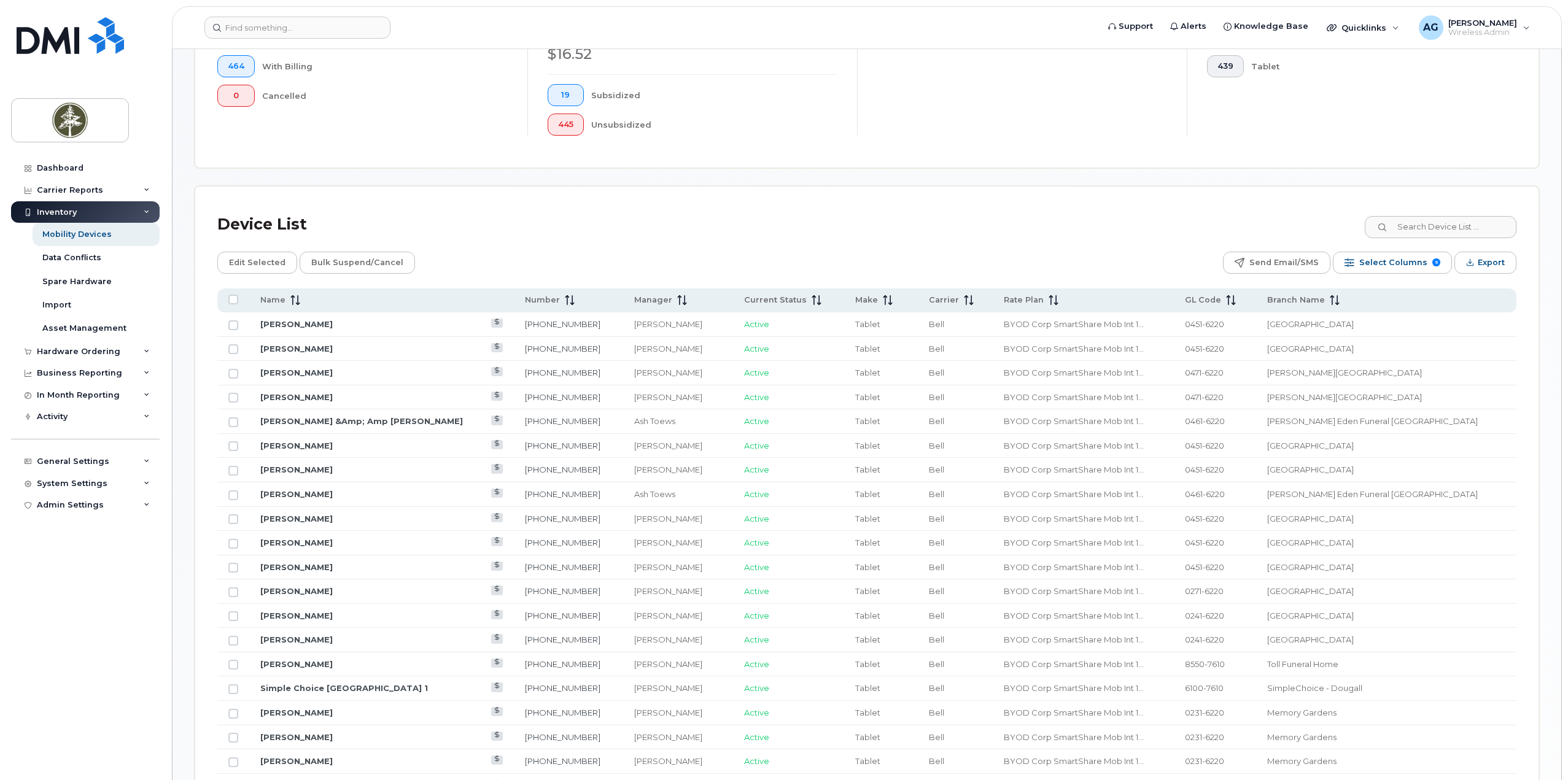
drag, startPoint x: 98, startPoint y: 0, endPoint x: 502, endPoint y: 211, distance: 455.8
click at [502, 211] on div "Device List" at bounding box center [867, 224] width 1299 height 32
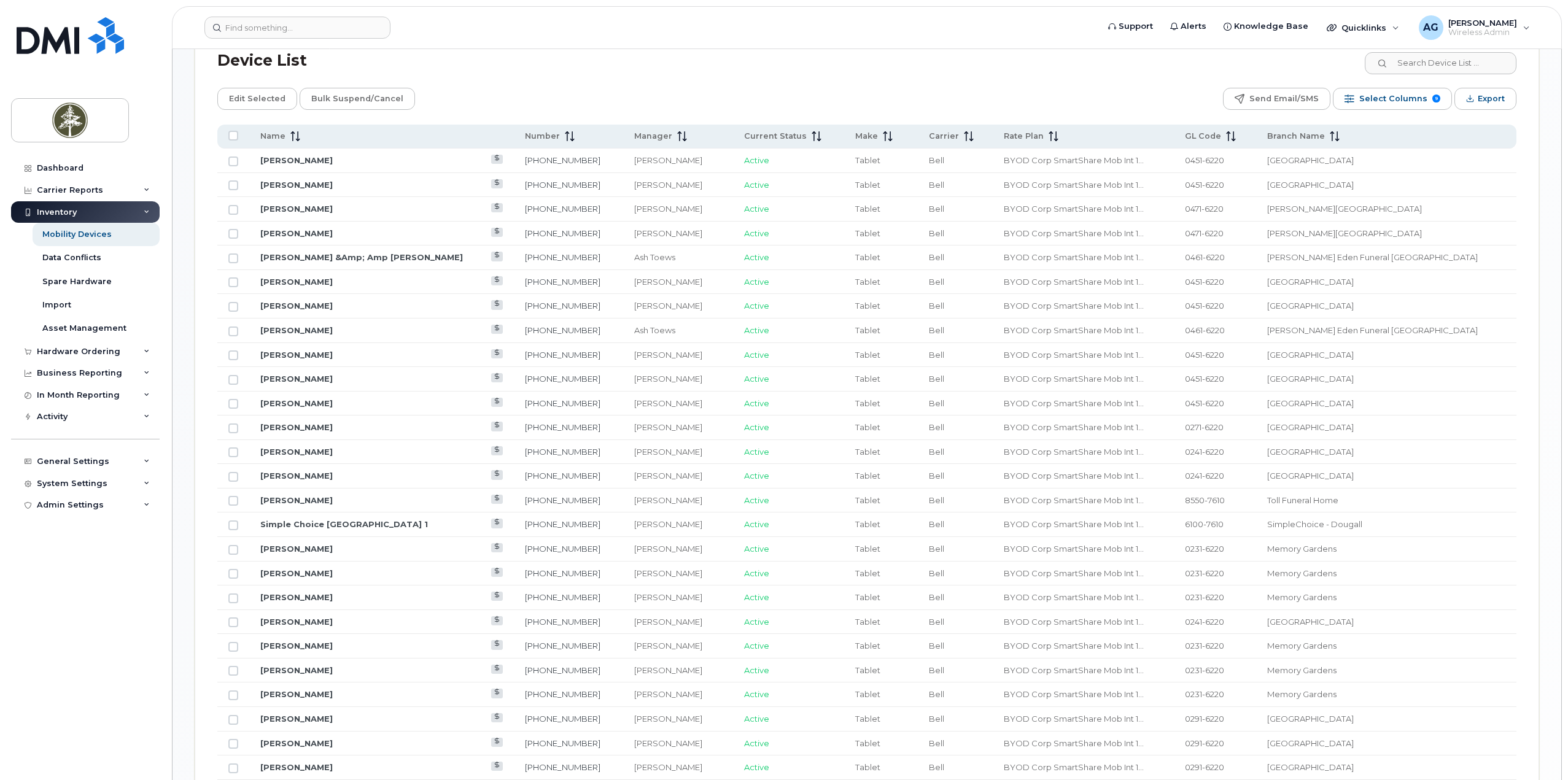
scroll to position [836, 0]
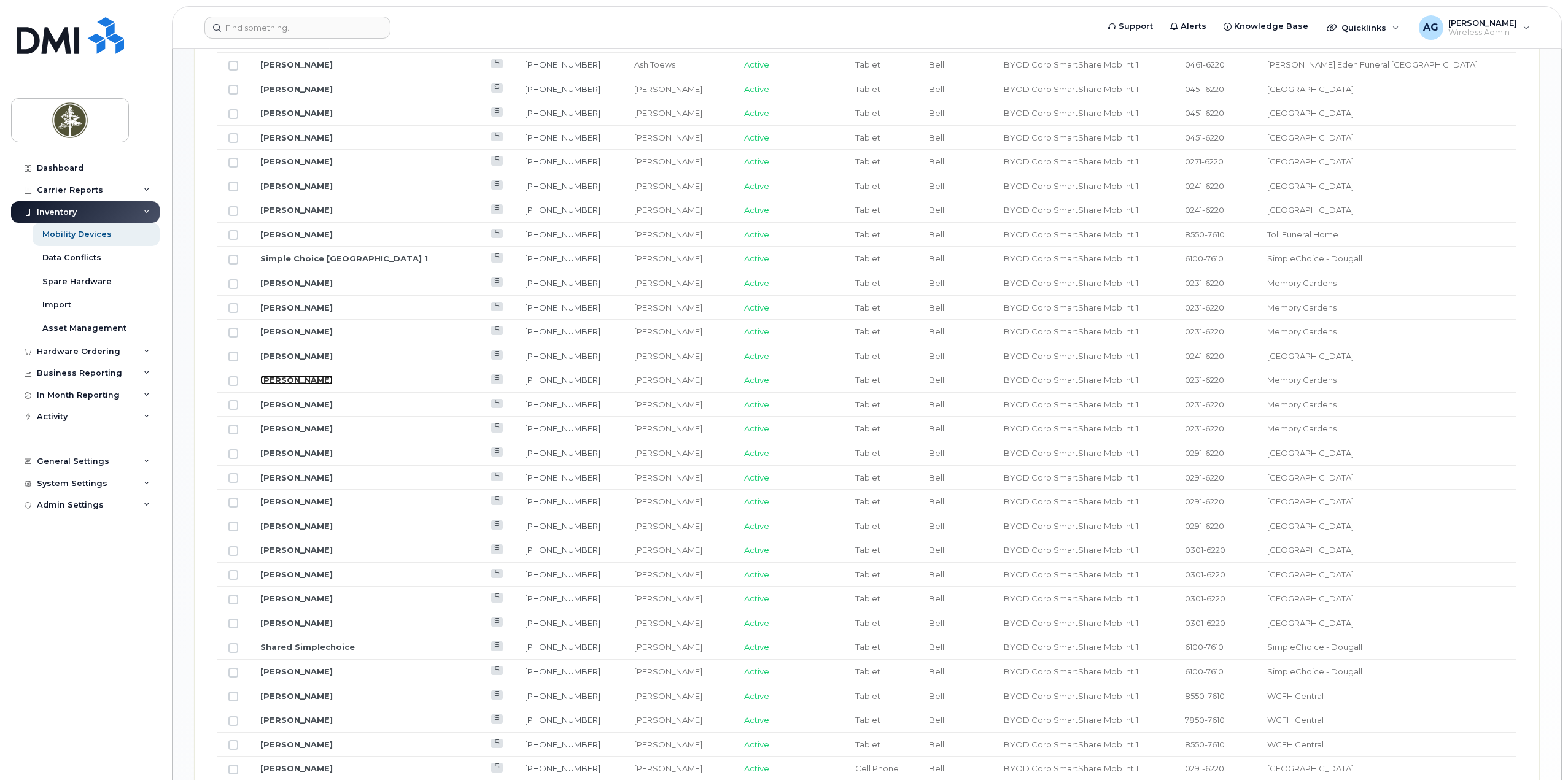
click at [289, 382] on link "Loree Miller" at bounding box center [297, 379] width 73 height 10
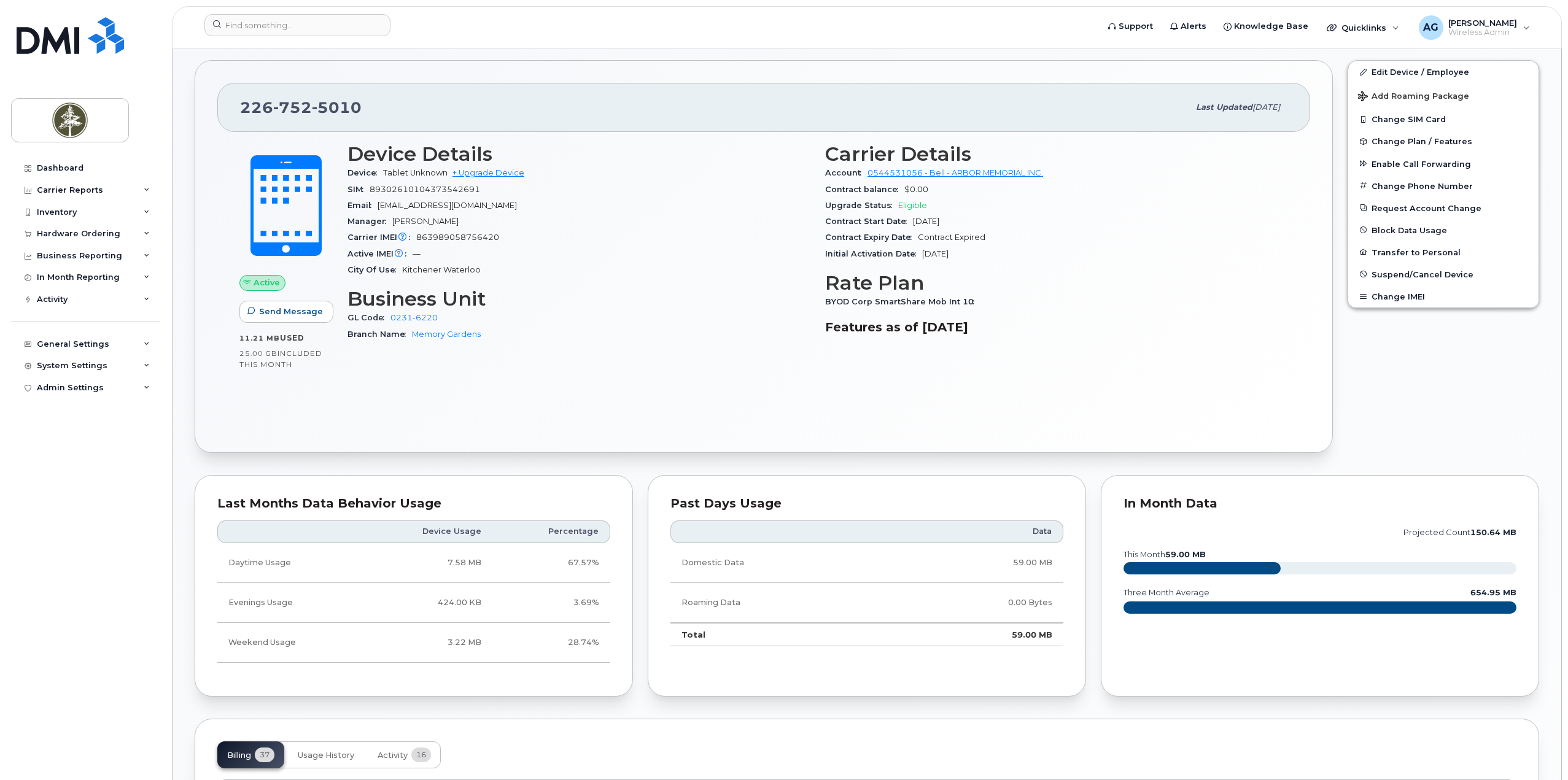
scroll to position [271, 0]
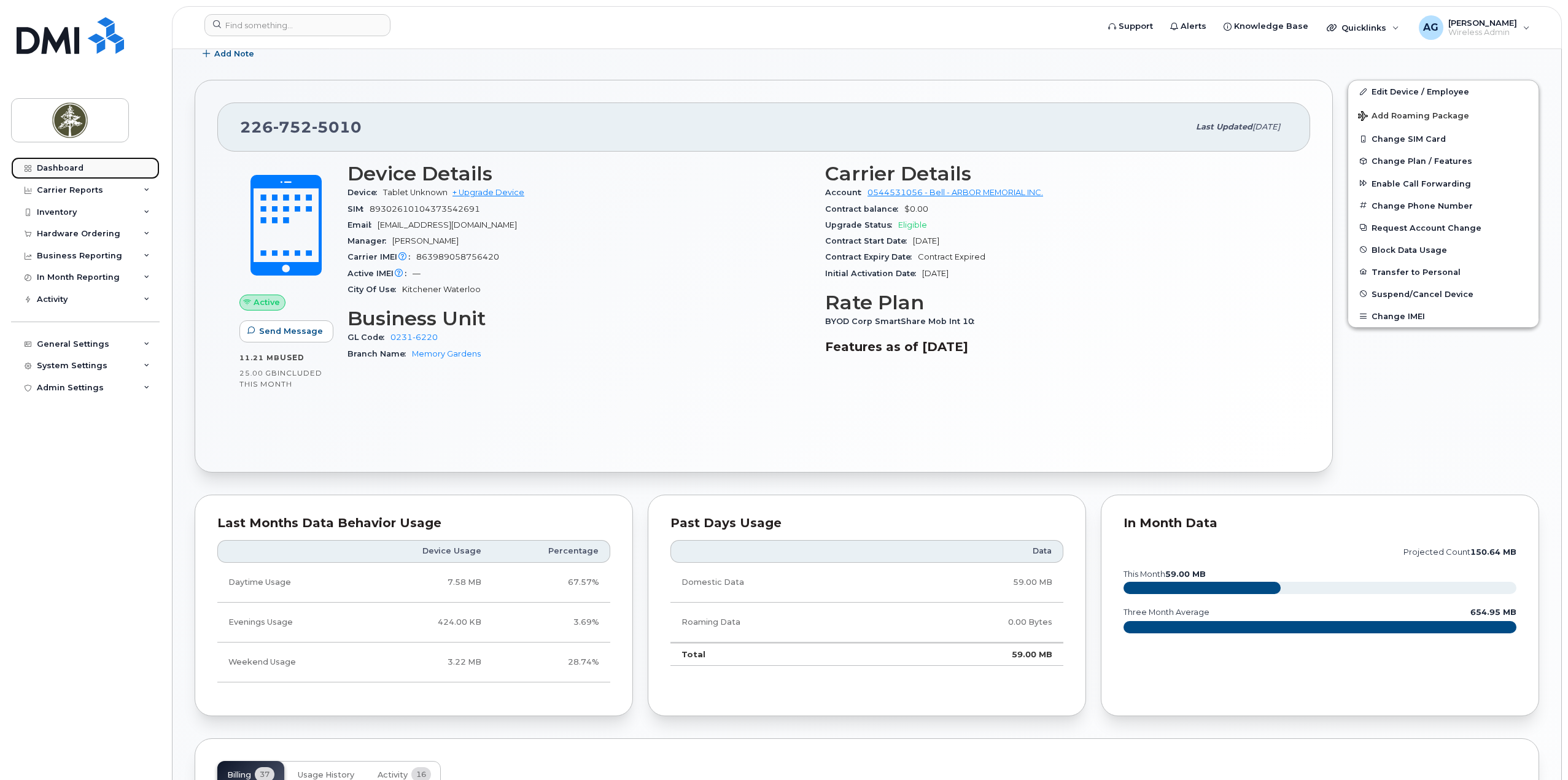
click at [52, 172] on div "Dashboard" at bounding box center [60, 168] width 46 height 10
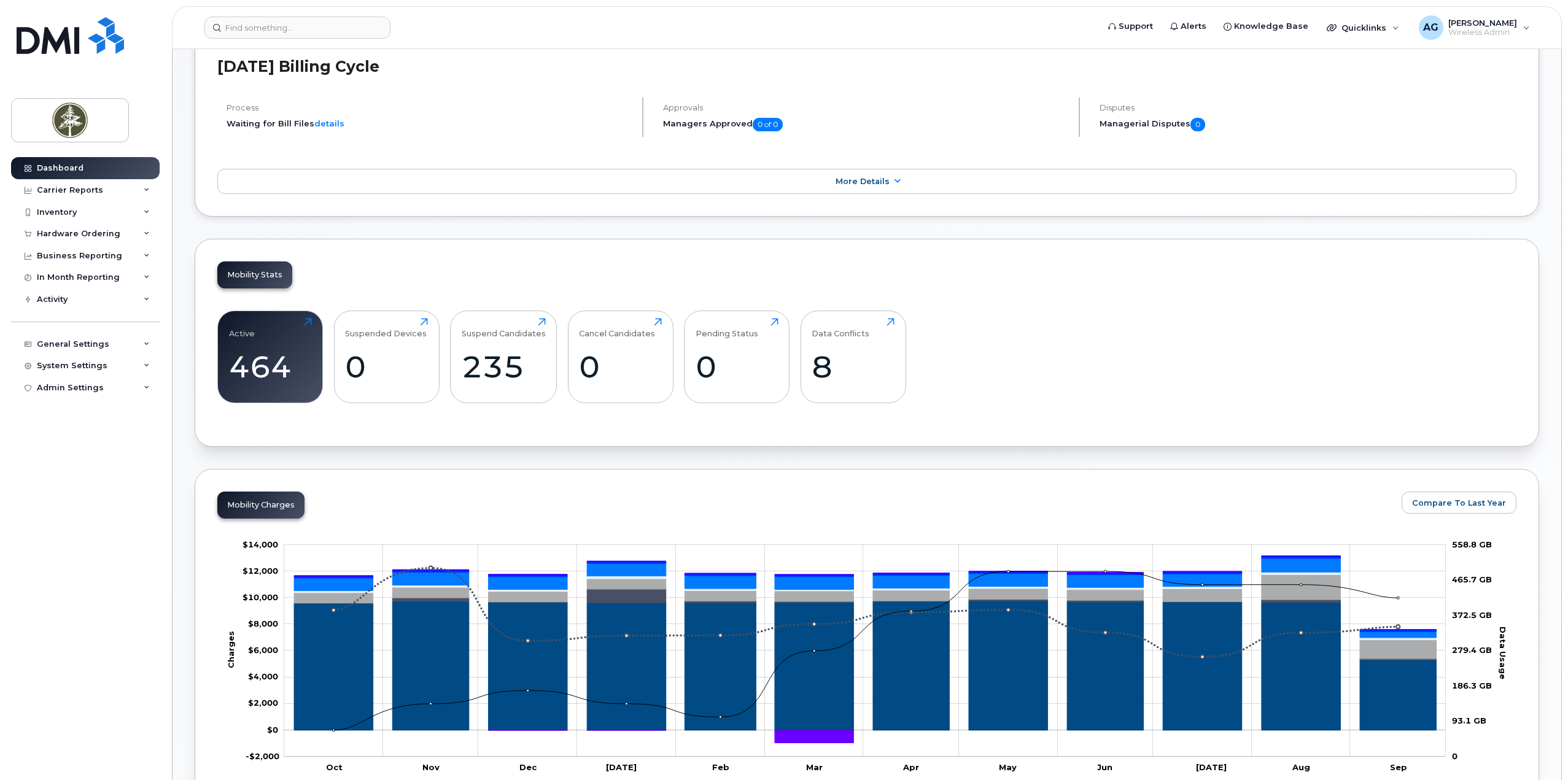
scroll to position [246, 0]
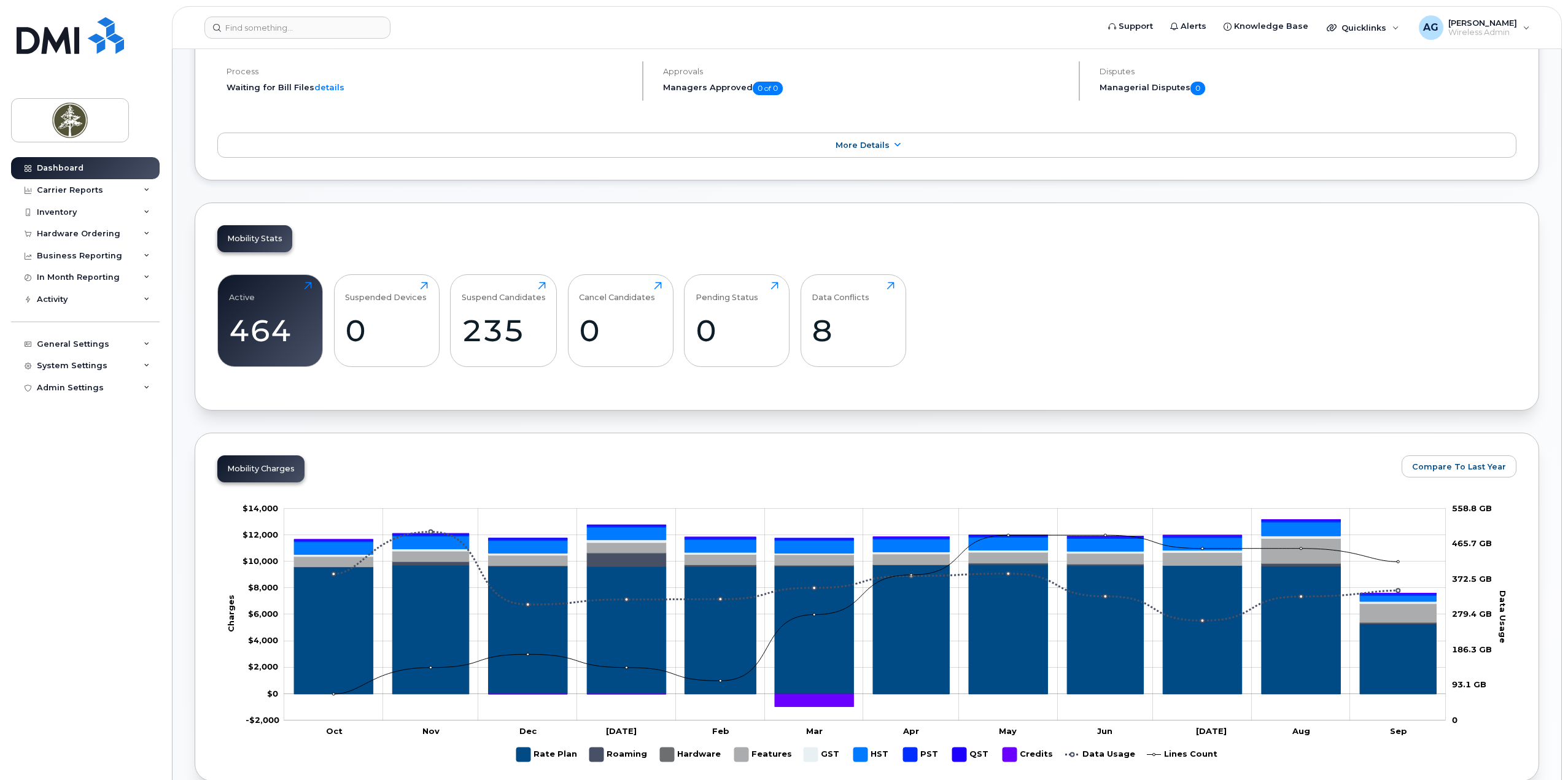
click at [1332, 348] on div "Active 464 Click to view more Suspended Devices 0 Click to view more Suspend Ca…" at bounding box center [867, 325] width 1299 height 124
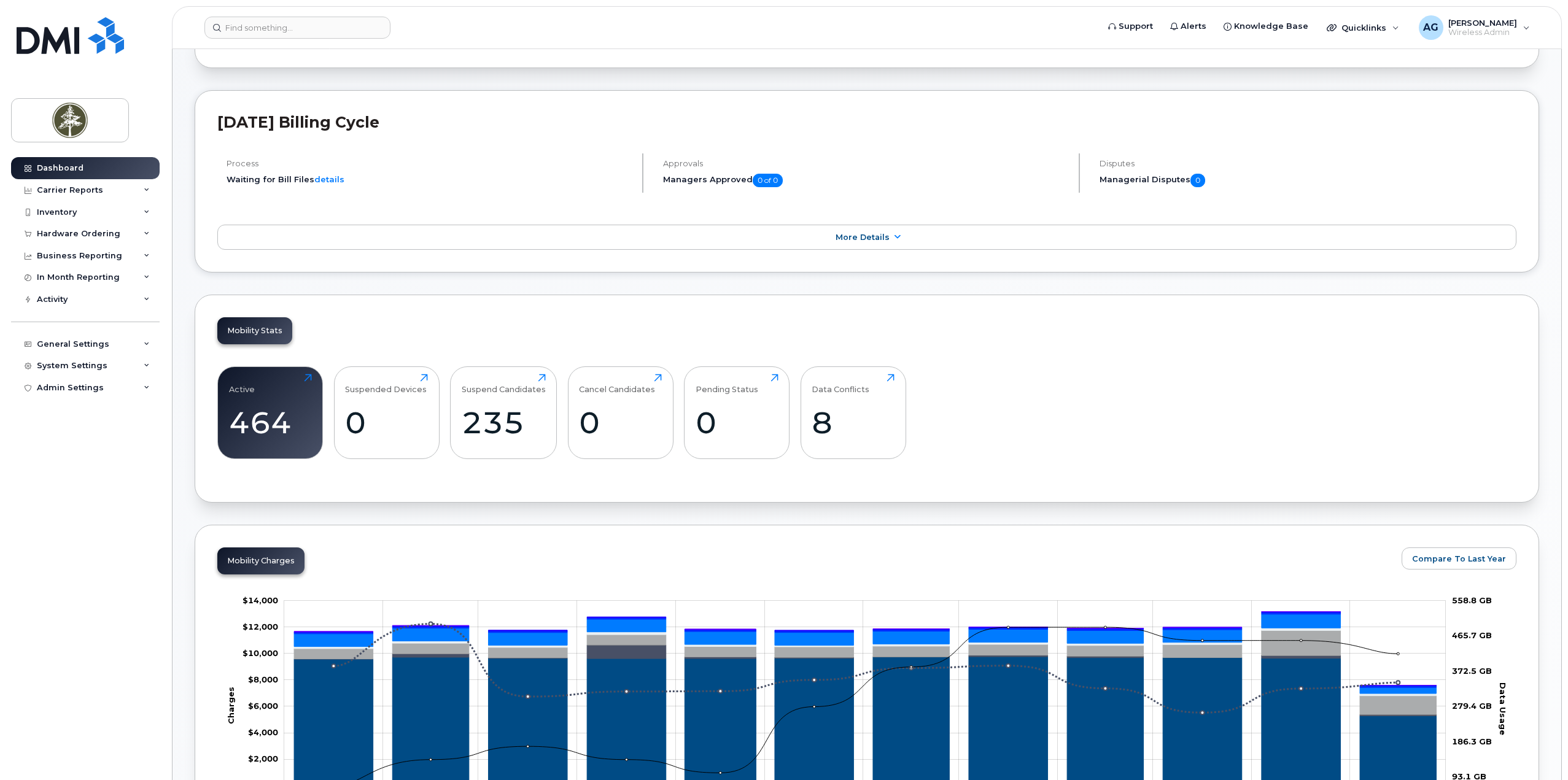
scroll to position [0, 0]
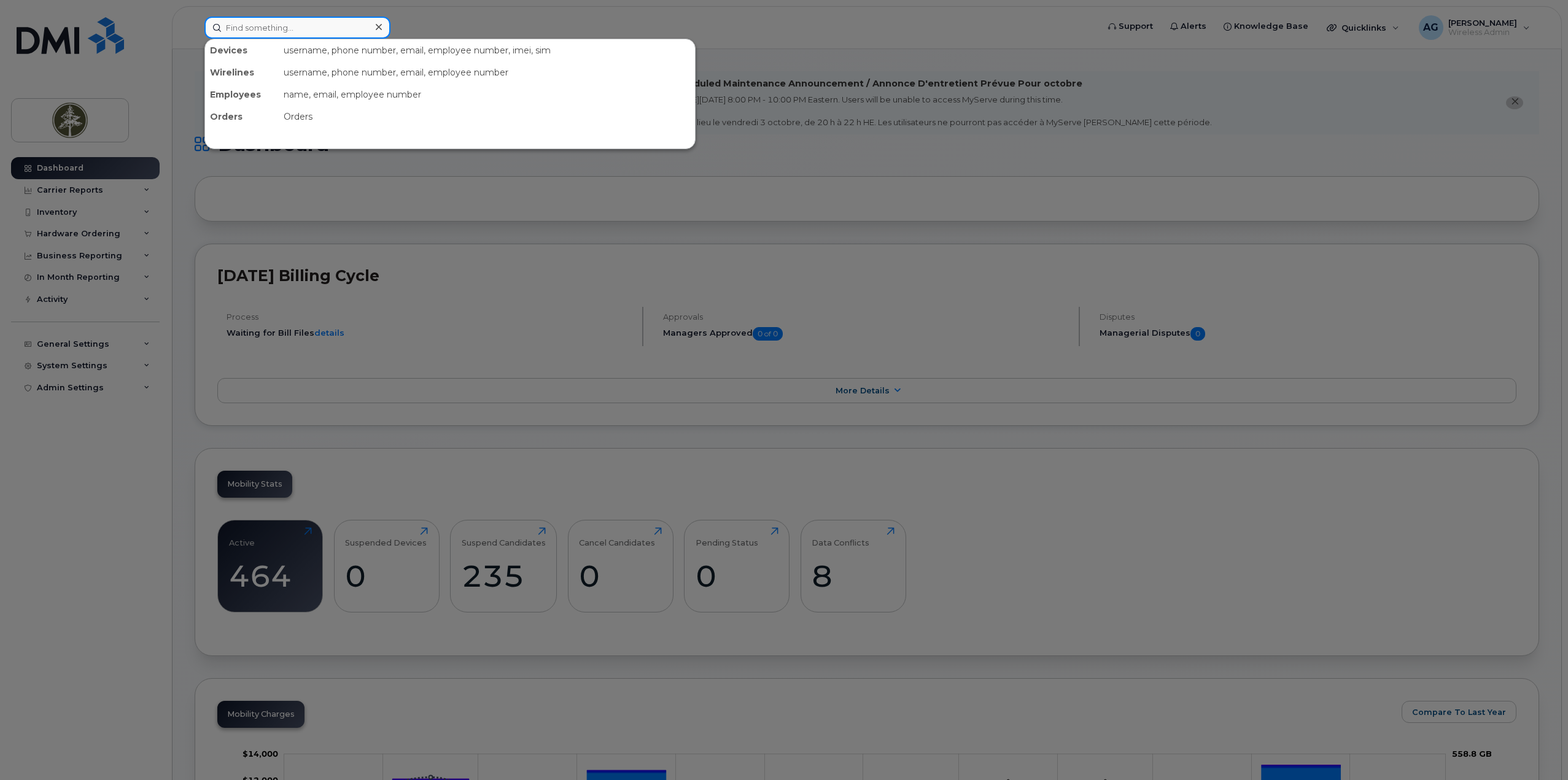
click at [272, 32] on input at bounding box center [297, 27] width 186 height 22
paste input "863989057277576"
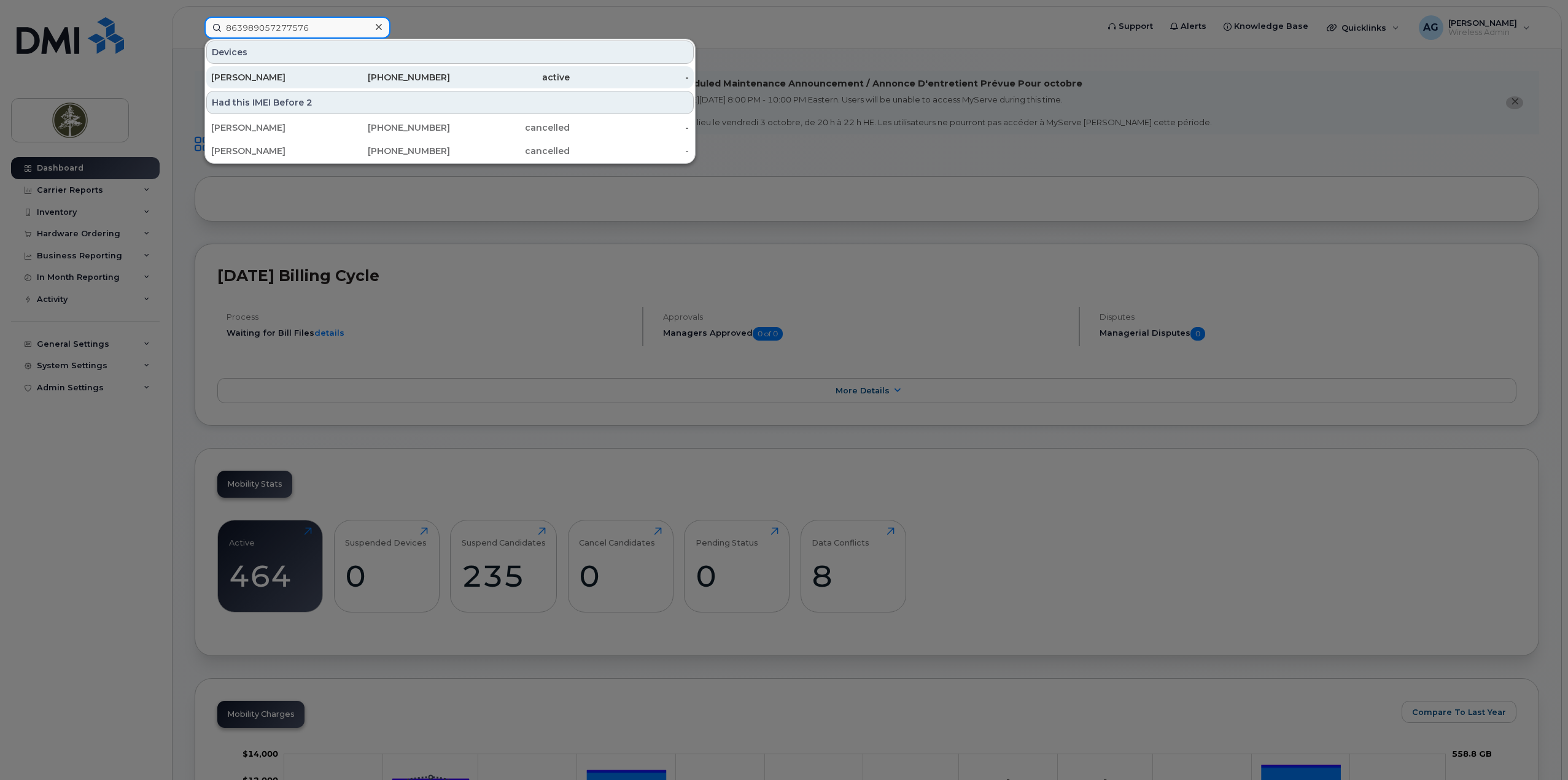
type input "863989057277576"
click at [248, 75] on div "[PERSON_NAME]" at bounding box center [271, 77] width 120 height 13
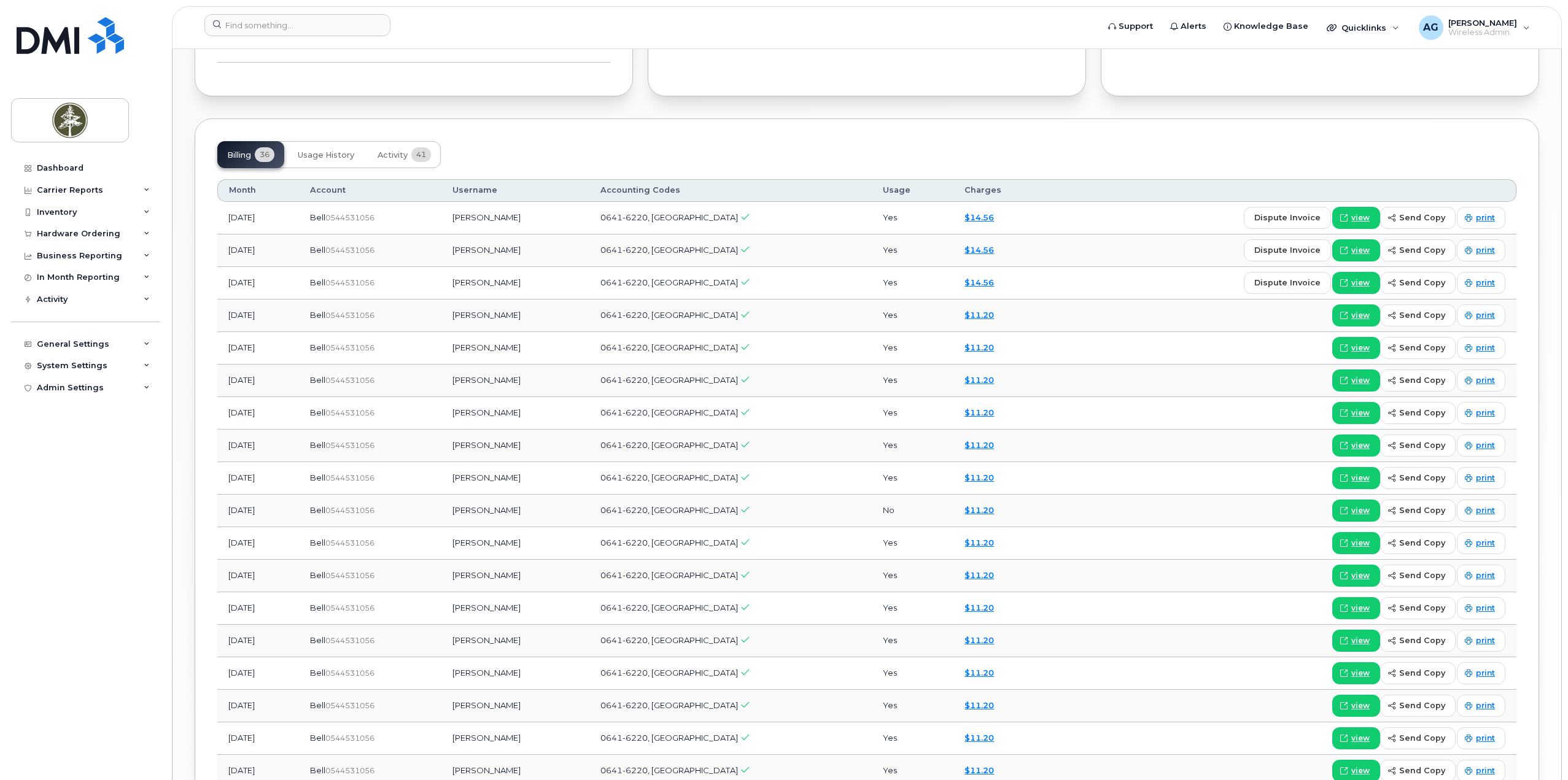
scroll to position [859, 0]
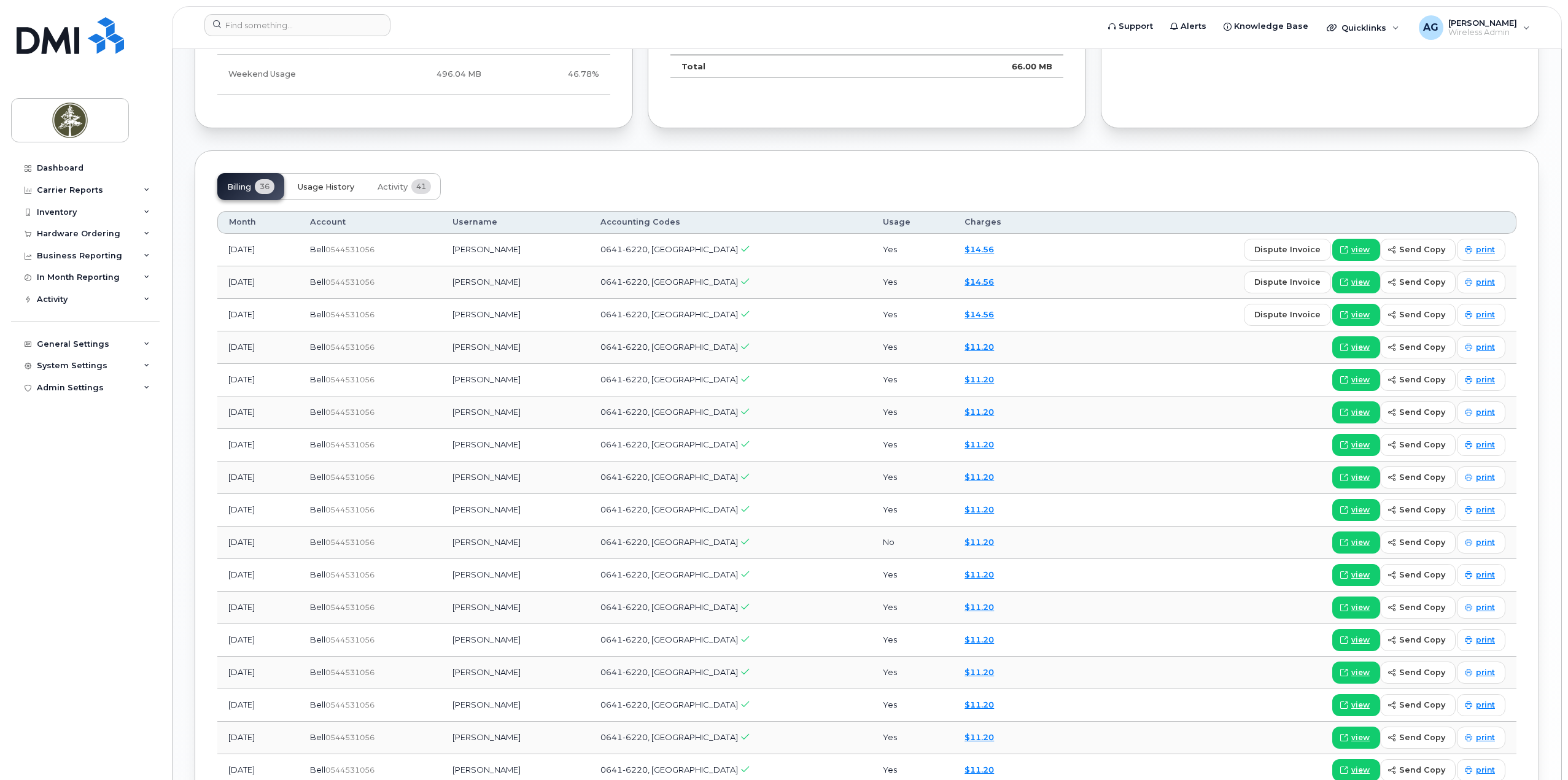
click at [323, 192] on button "Usage History" at bounding box center [326, 187] width 76 height 27
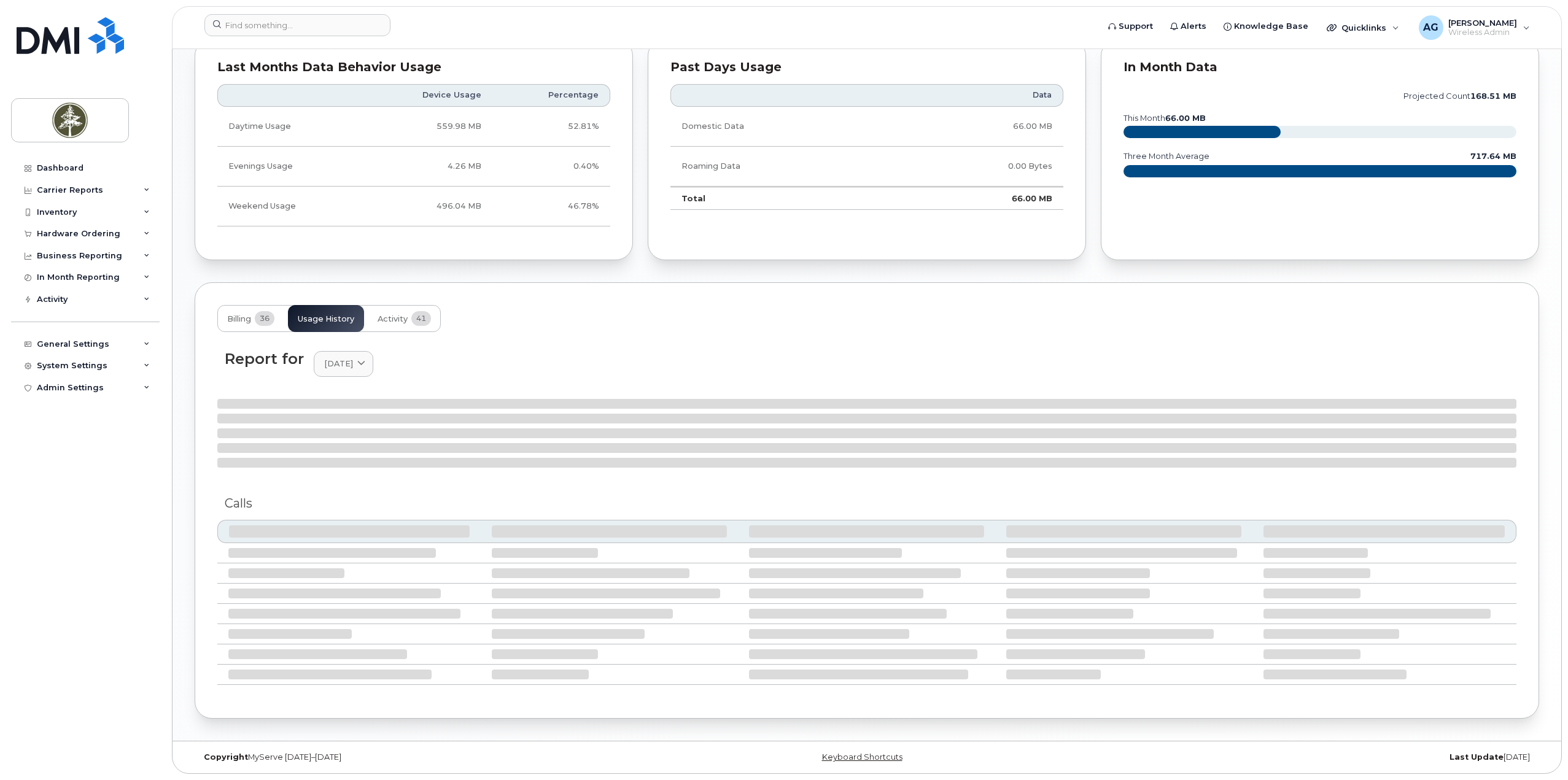
scroll to position [717, 0]
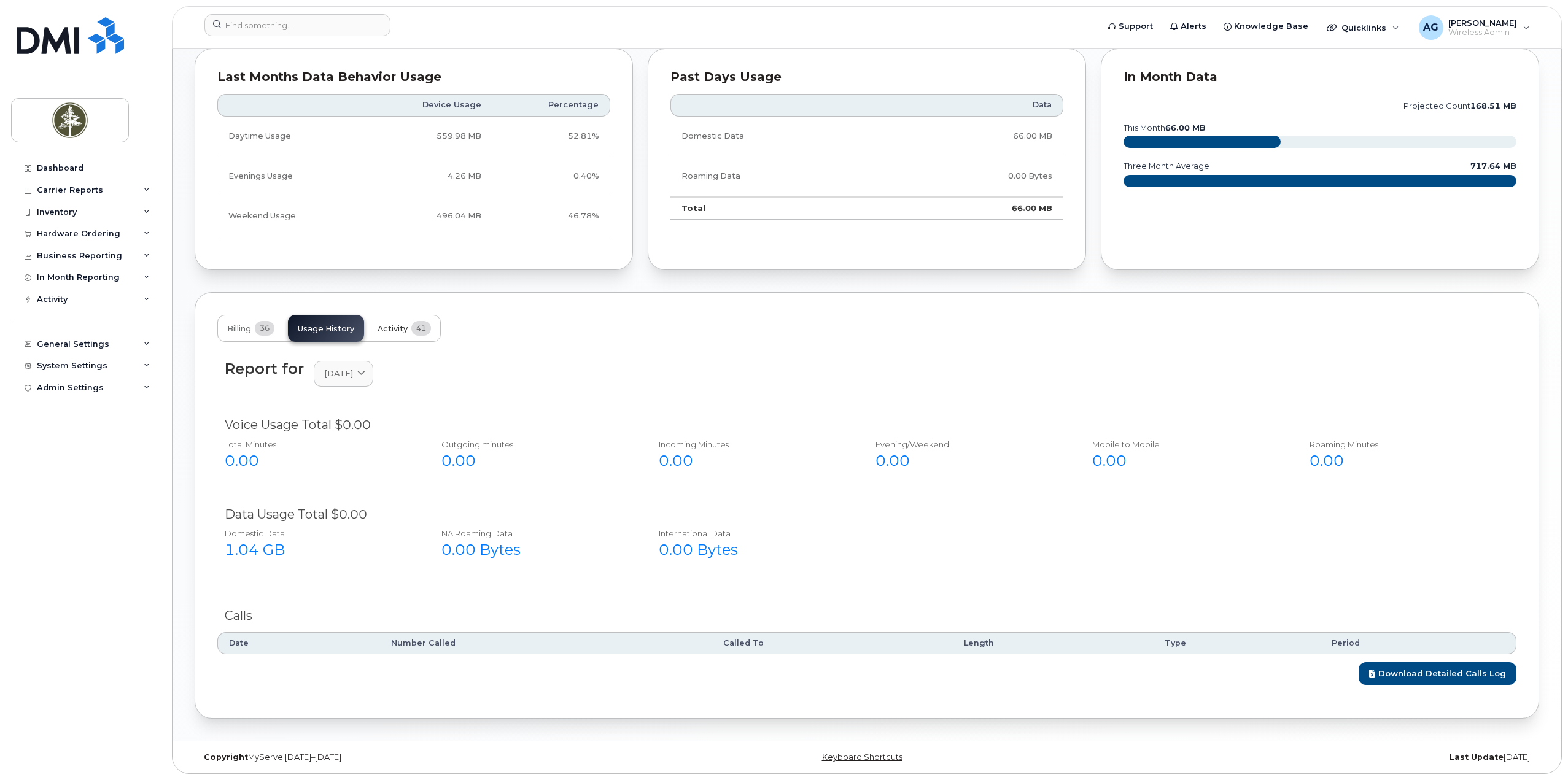
click at [397, 330] on span "Activity" at bounding box center [392, 328] width 30 height 10
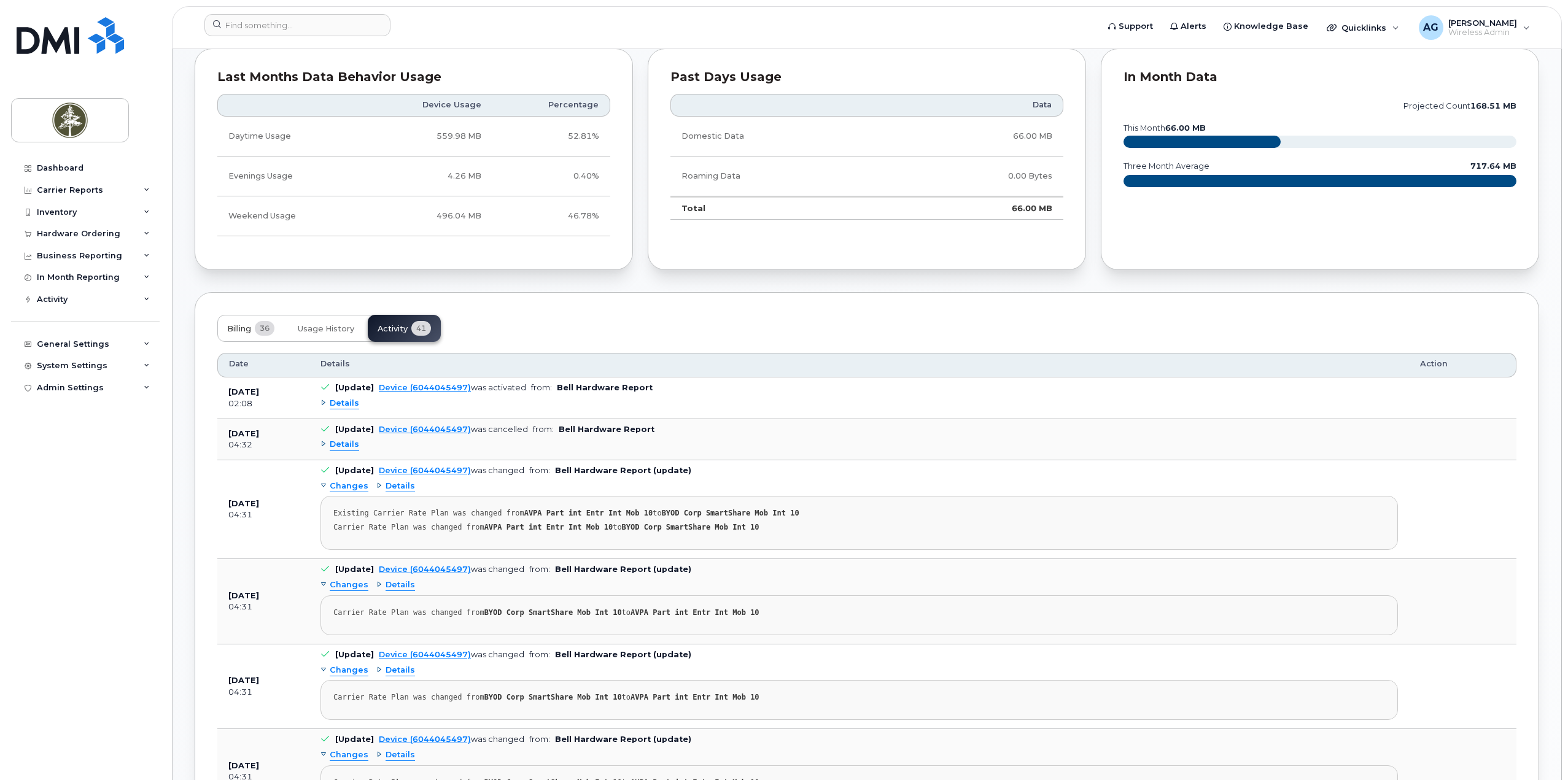
click at [239, 333] on span "Billing" at bounding box center [239, 328] width 24 height 10
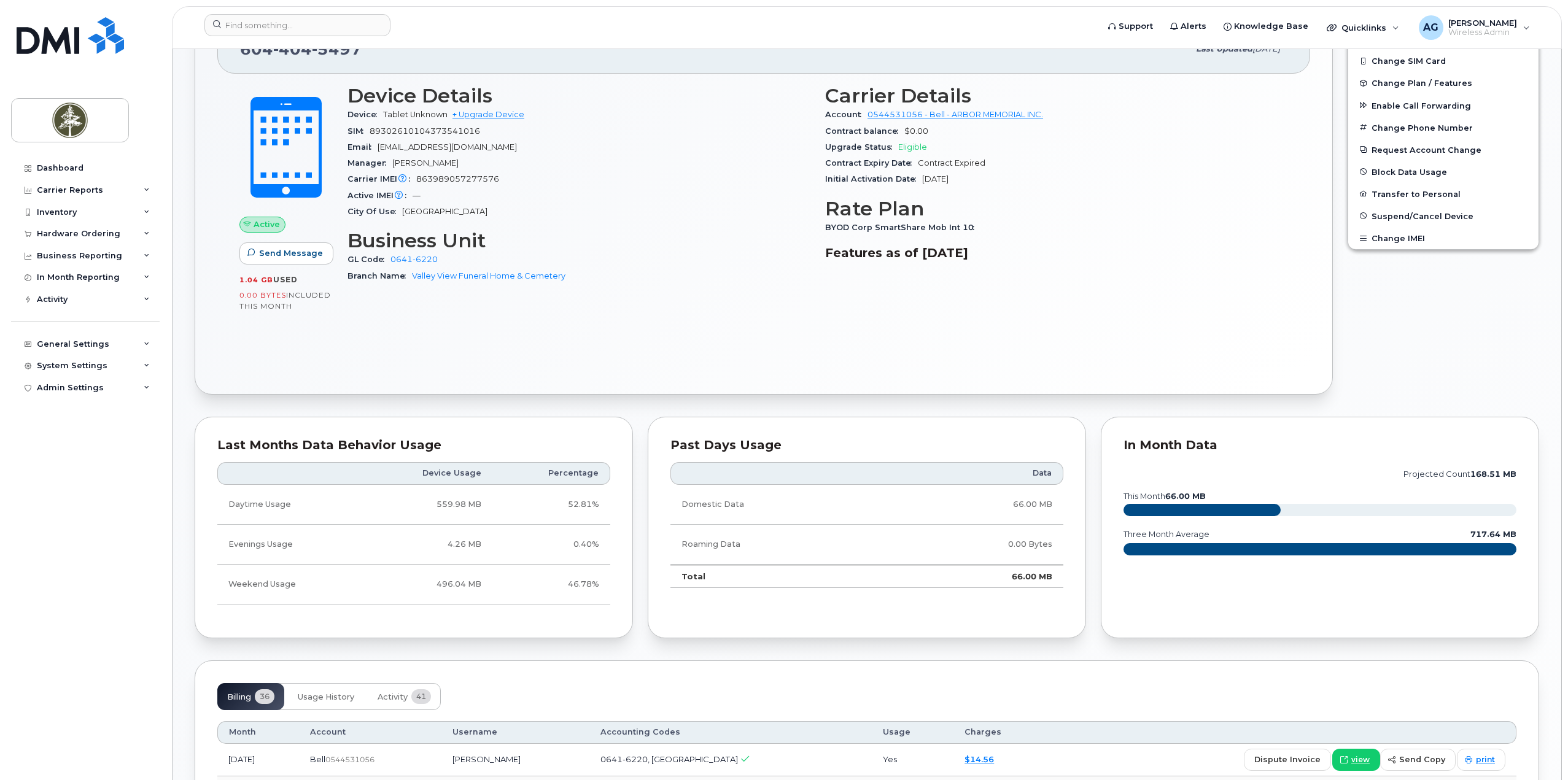
scroll to position [0, 0]
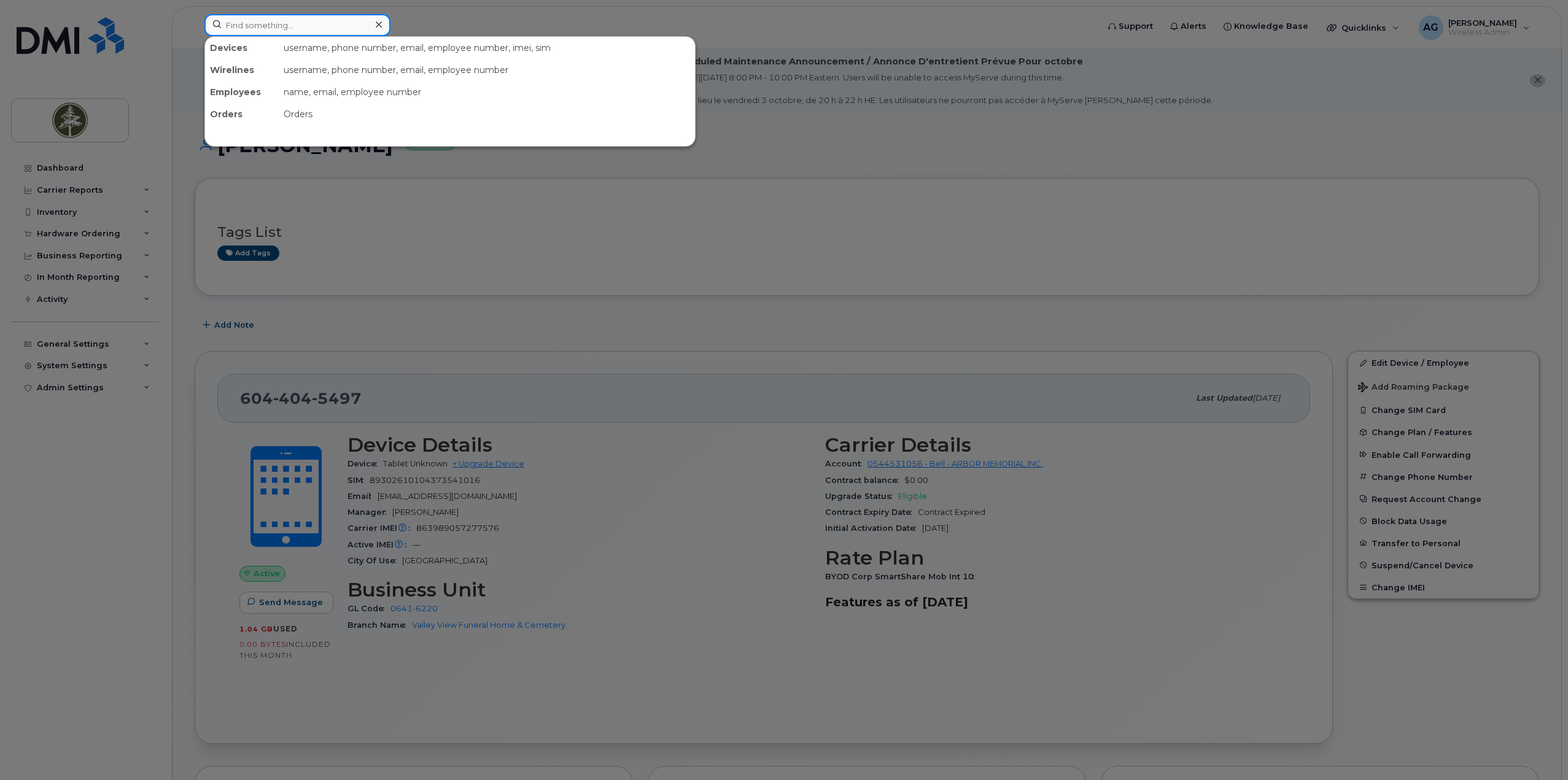
click at [307, 34] on input at bounding box center [297, 25] width 186 height 22
paste input "89302610104373500000"
click at [299, 25] on input "89302610104373500000" at bounding box center [297, 25] width 186 height 22
paste input "63989057277576"
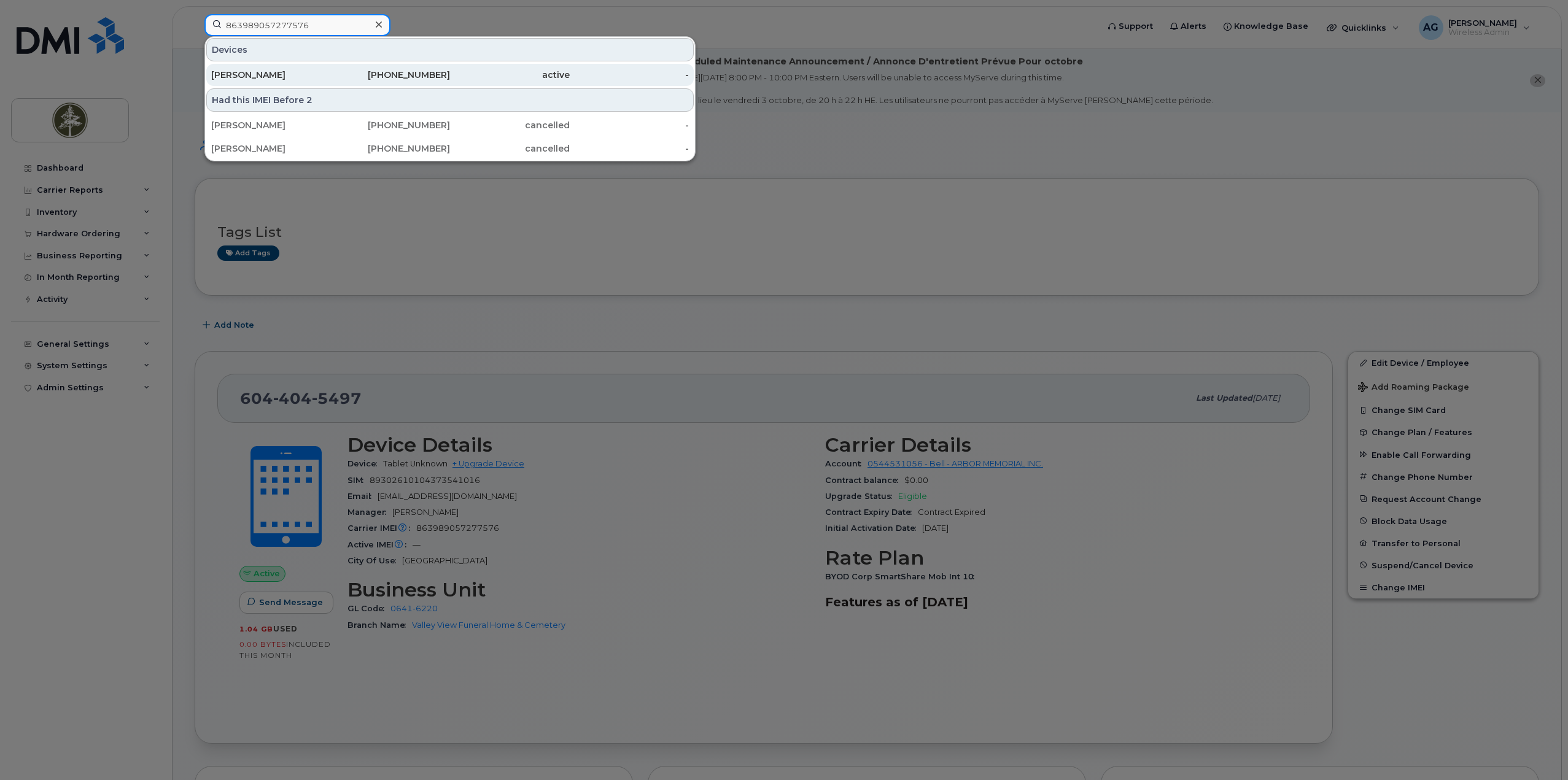
type input "863989057277576"
click at [289, 71] on div "[PERSON_NAME]" at bounding box center [271, 75] width 120 height 13
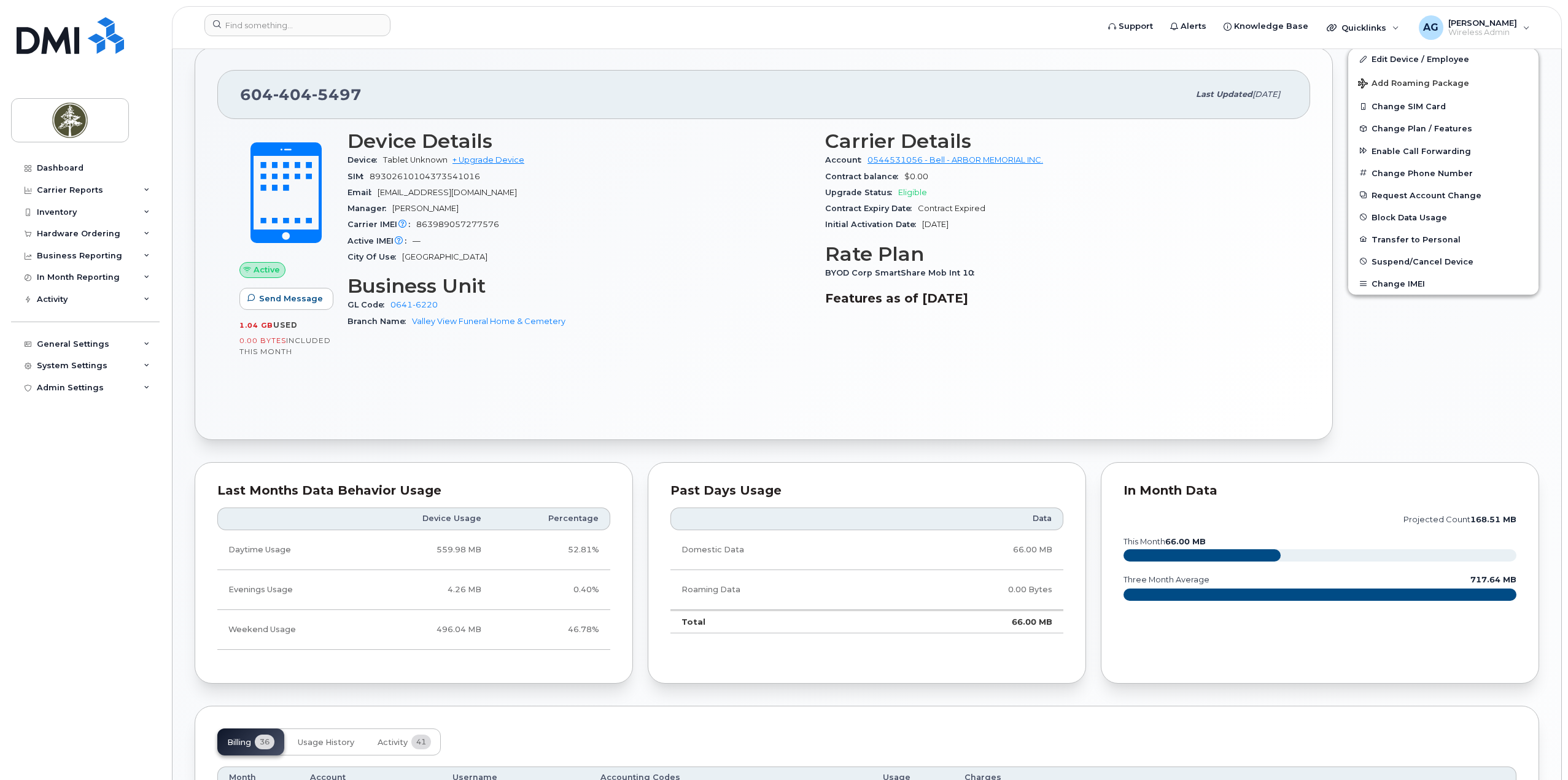
scroll to position [368, 0]
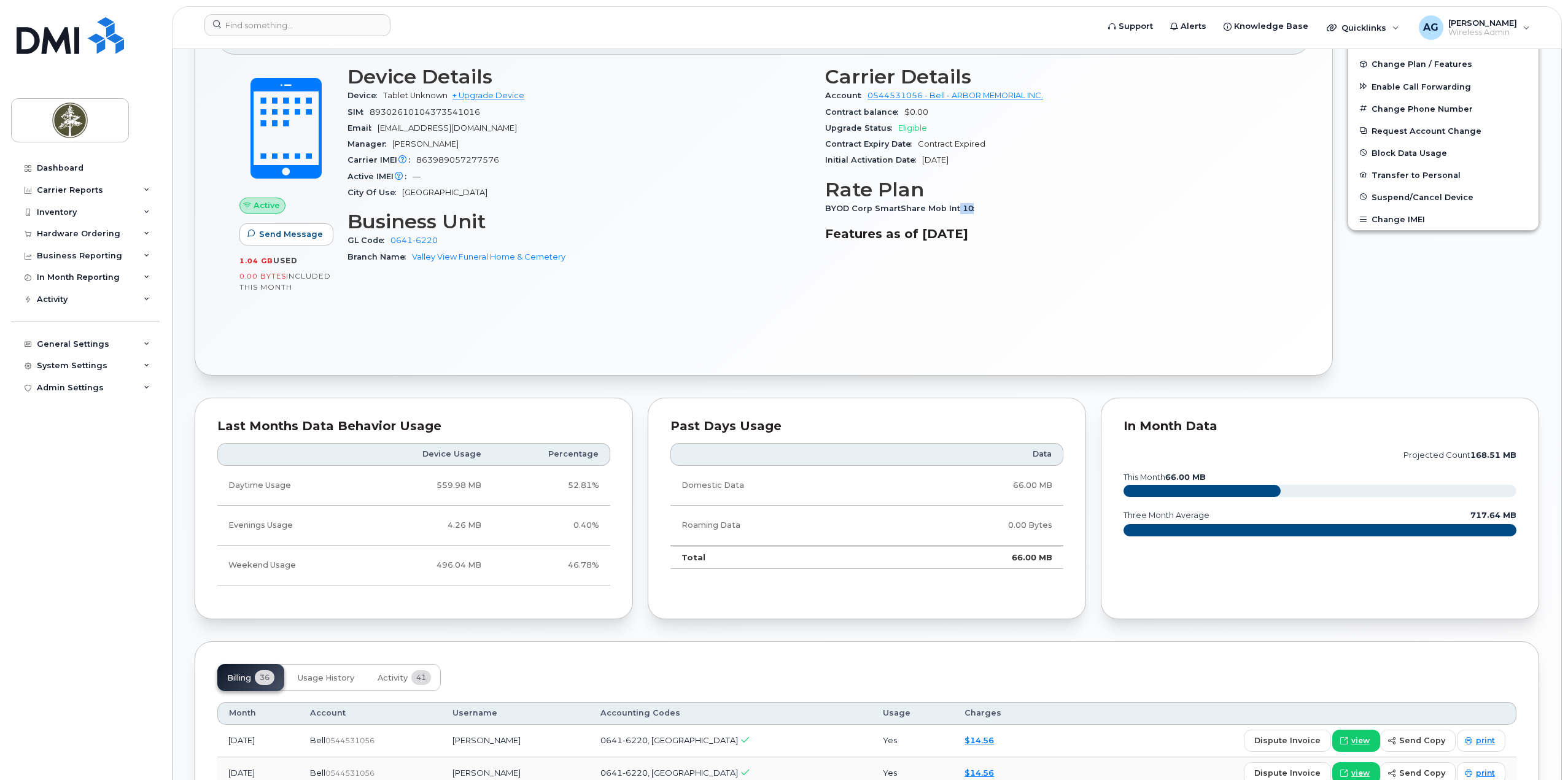
drag, startPoint x: 953, startPoint y: 210, endPoint x: 975, endPoint y: 210, distance: 22.0
click at [975, 210] on div "BYOD Corp SmartShare Mob Int 10" at bounding box center [1056, 209] width 463 height 16
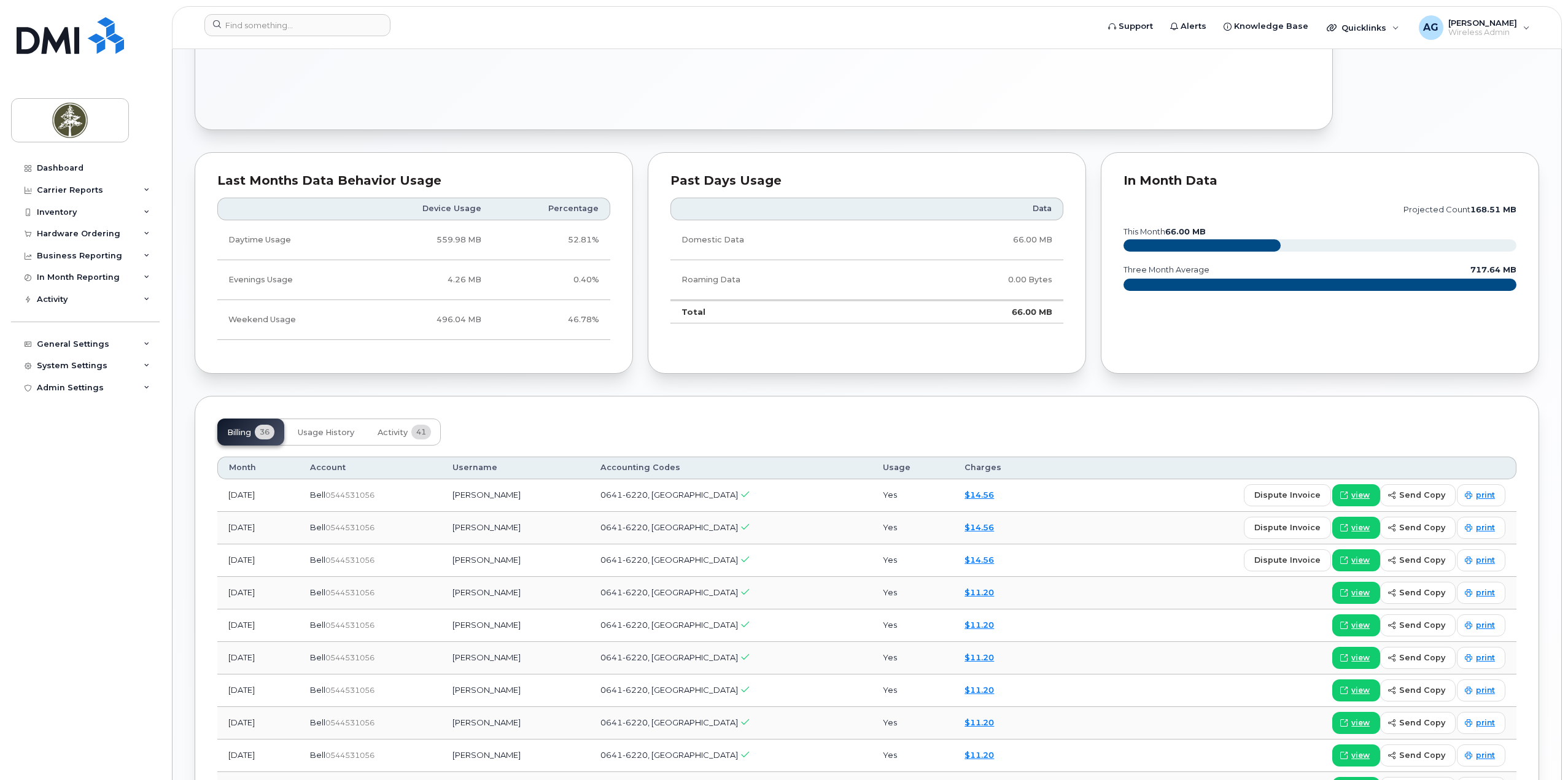
scroll to position [675, 0]
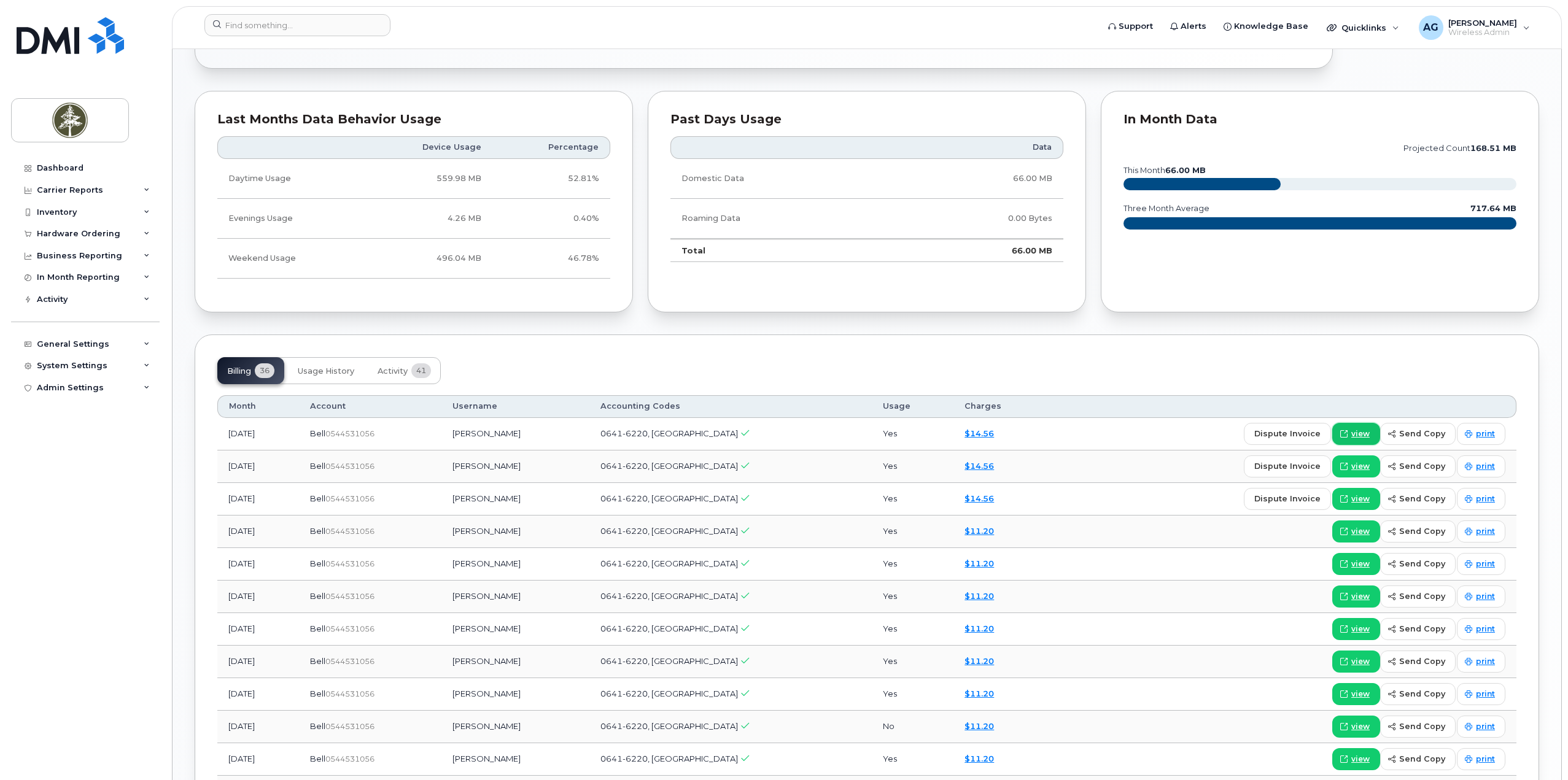
click at [1361, 431] on span "view" at bounding box center [1360, 434] width 18 height 11
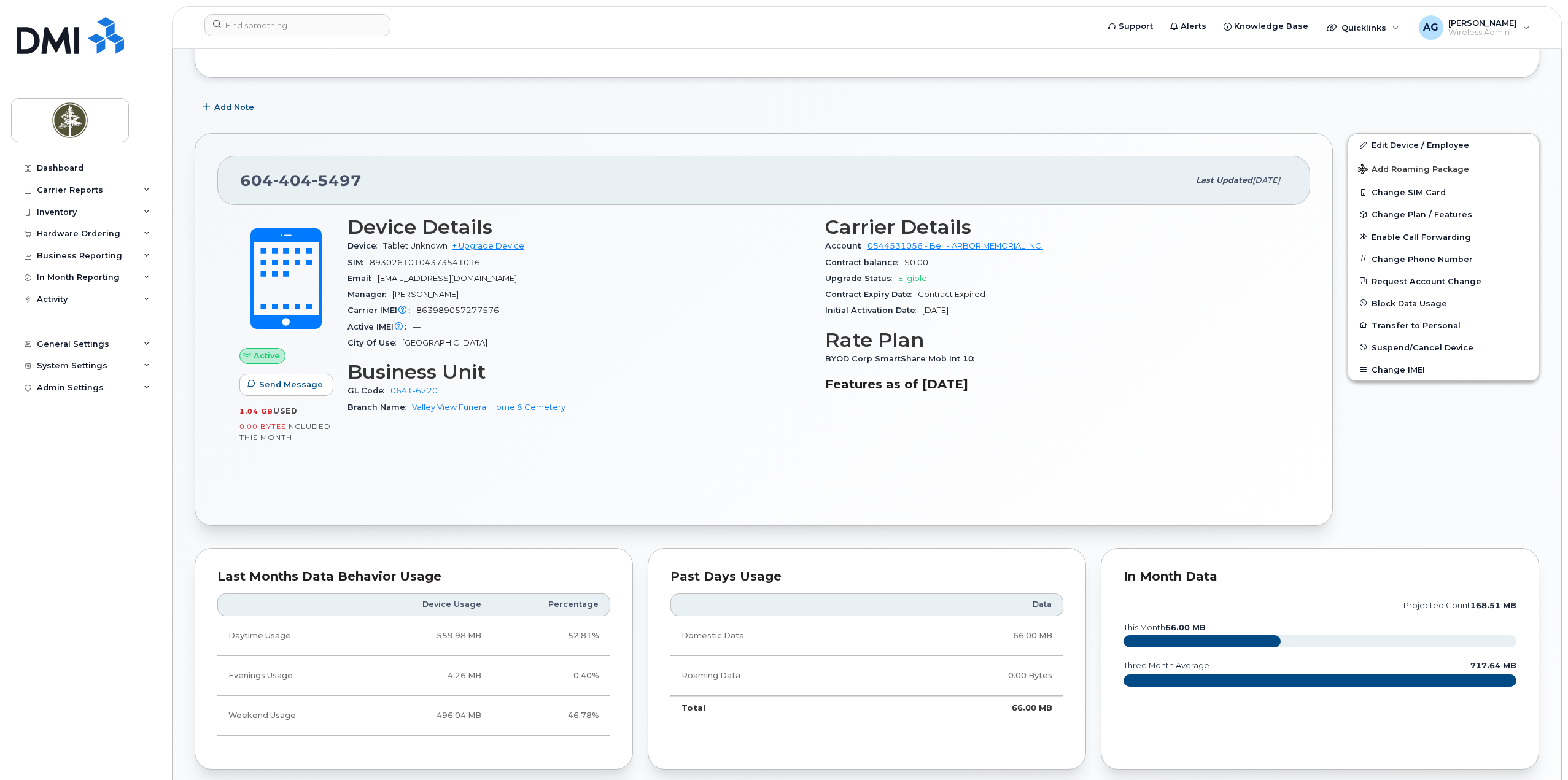
scroll to position [246, 0]
